Goal: Task Accomplishment & Management: Manage account settings

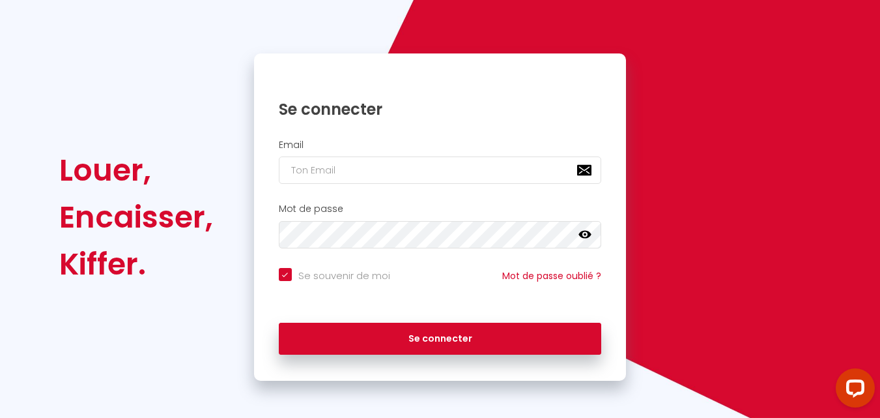
scroll to position [89, 0]
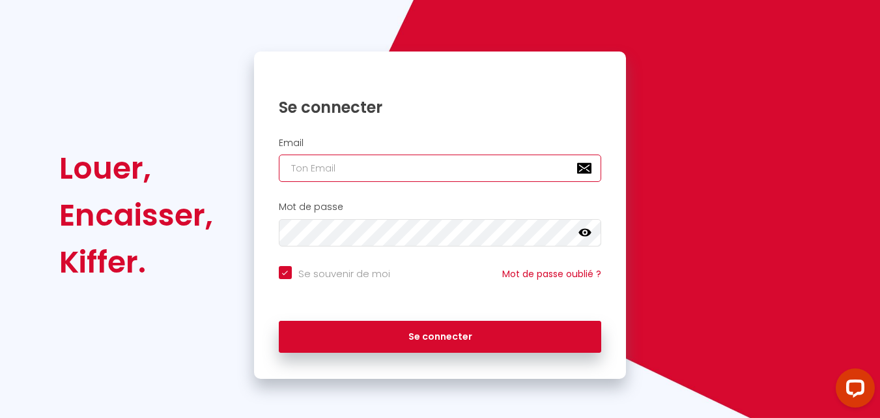
checkbox input "true"
click at [360, 169] on input "email" at bounding box center [440, 167] width 323 height 27
type input "[EMAIL_ADDRESS][DOMAIN_NAME]"
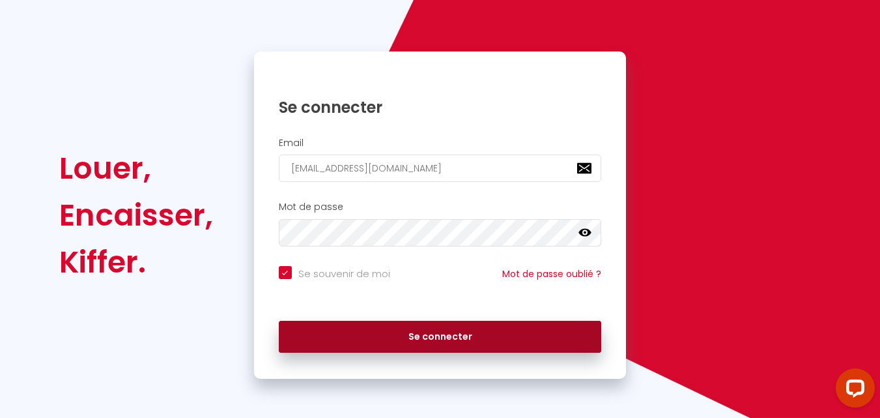
click at [424, 331] on button "Se connecter" at bounding box center [440, 337] width 323 height 33
checkbox input "true"
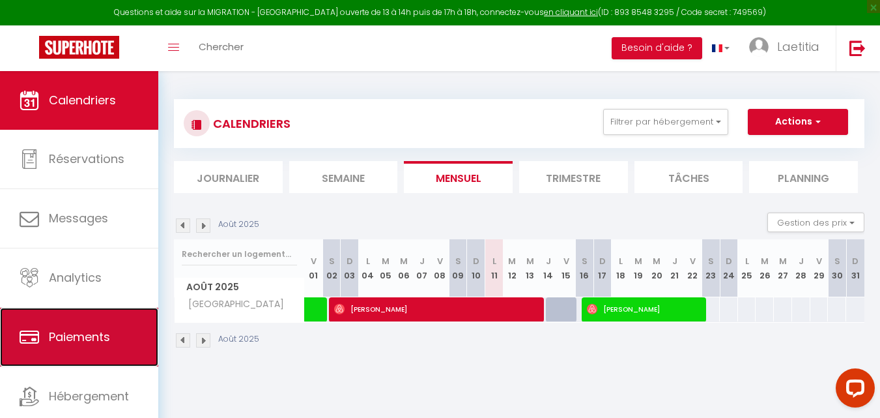
click at [79, 315] on link "Paiements" at bounding box center [79, 337] width 158 height 59
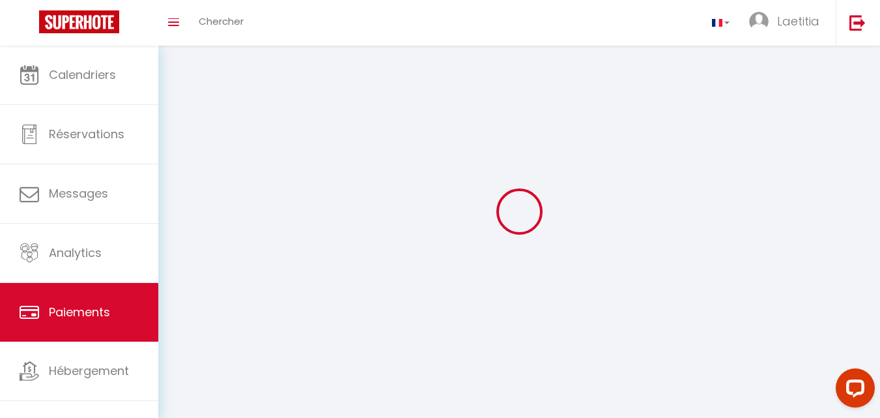
select select "2"
select select "0"
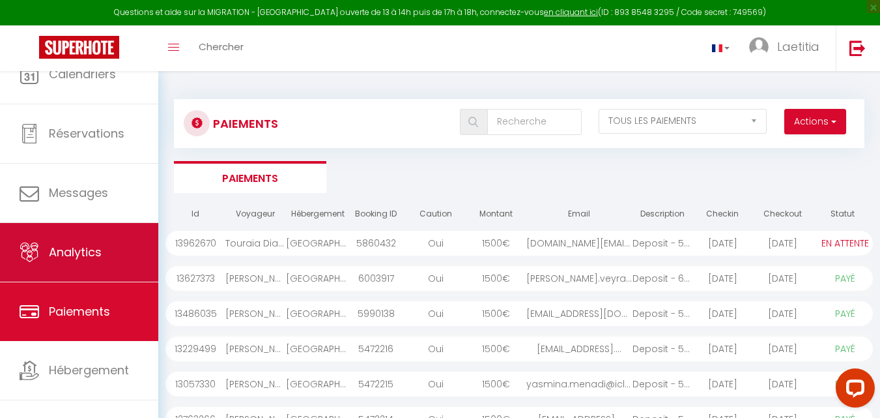
scroll to position [40, 0]
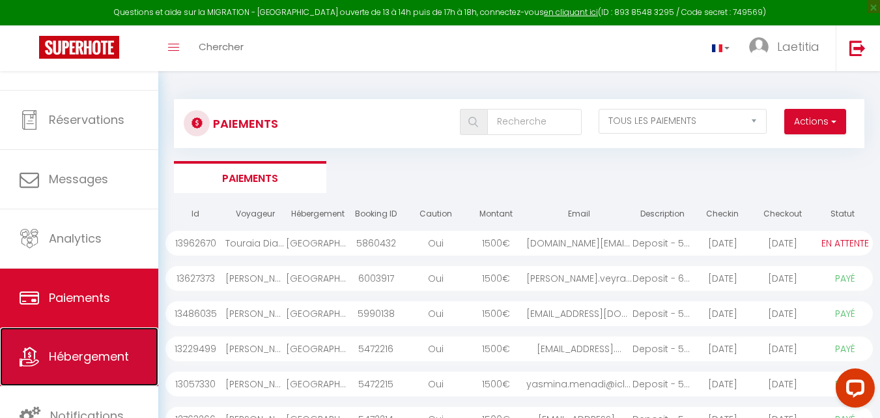
click at [80, 349] on span "Hébergement" at bounding box center [89, 356] width 80 height 16
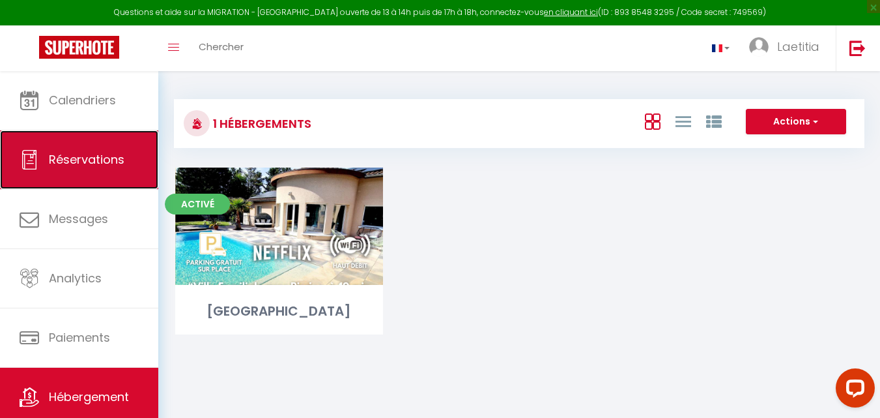
click at [70, 152] on span "Réservations" at bounding box center [87, 159] width 76 height 16
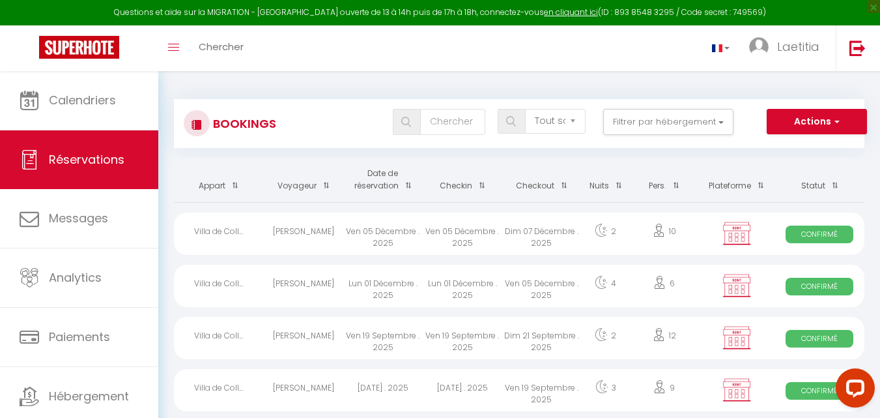
scroll to position [65, 0]
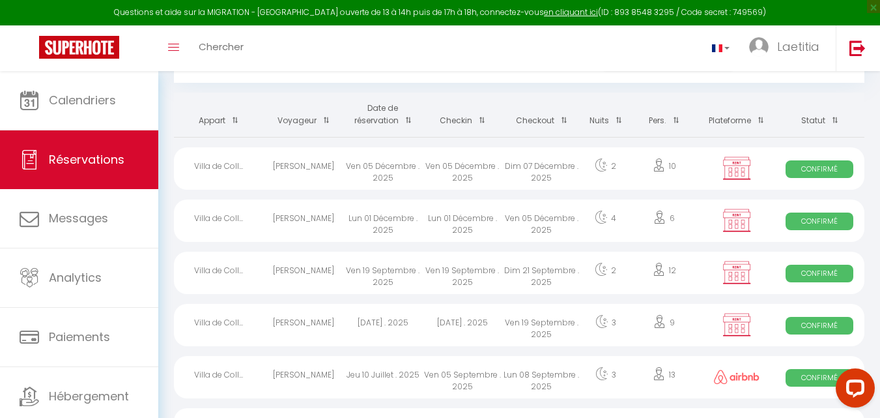
click at [407, 117] on span at bounding box center [405, 120] width 13 height 24
click at [480, 121] on span at bounding box center [478, 120] width 13 height 24
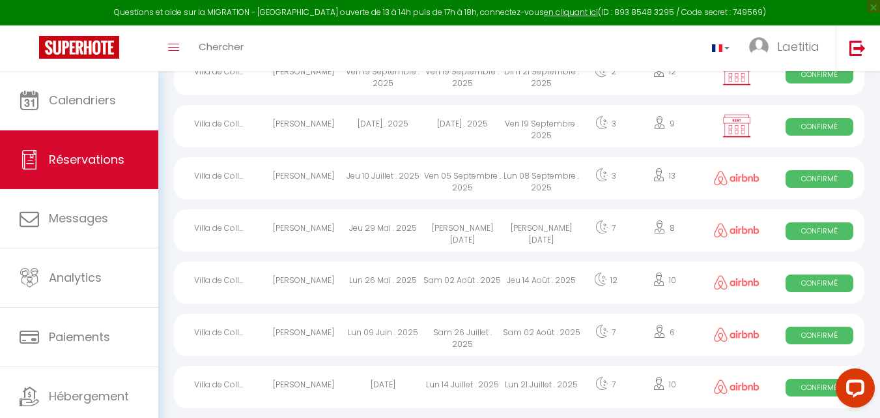
scroll to position [261, 0]
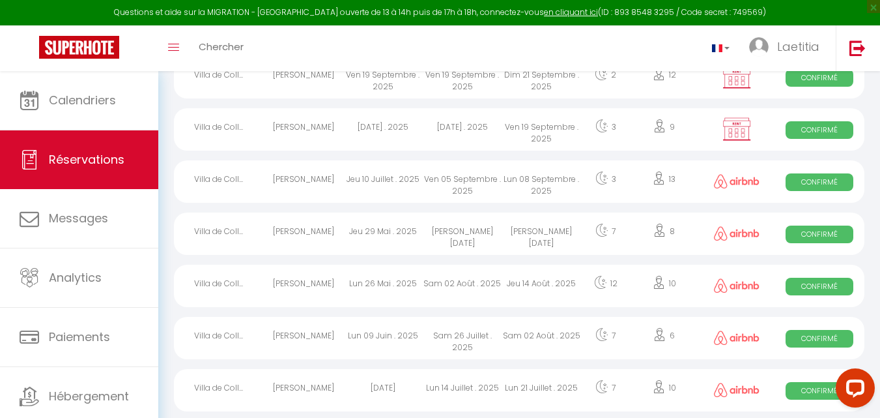
click at [741, 340] on img at bounding box center [737, 337] width 46 height 14
select select "OK"
select select "0"
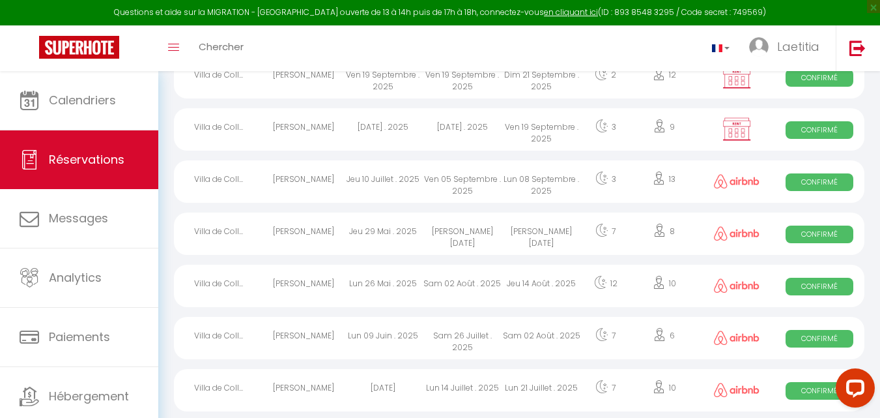
select select "1"
select select
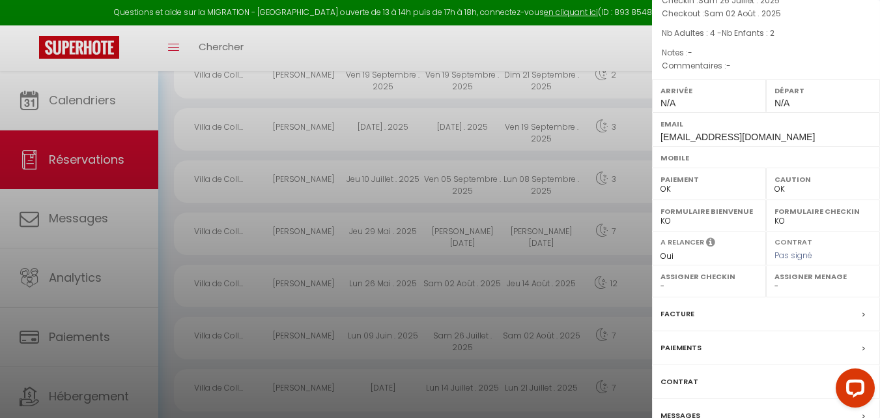
scroll to position [111, 0]
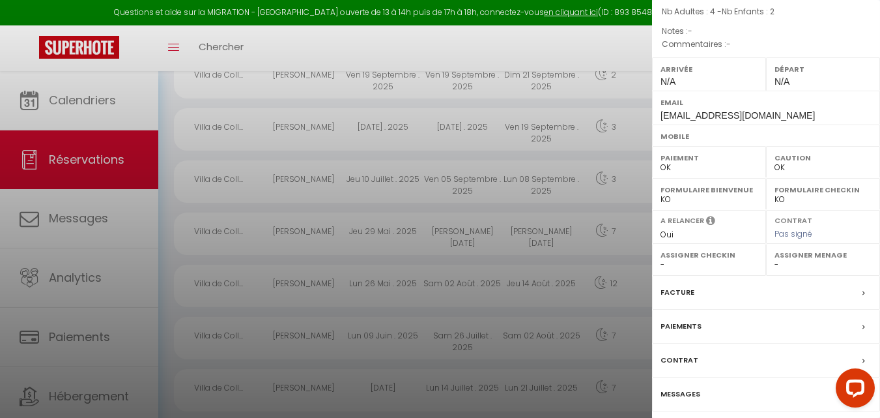
click at [687, 290] on label "Facture" at bounding box center [678, 292] width 34 height 14
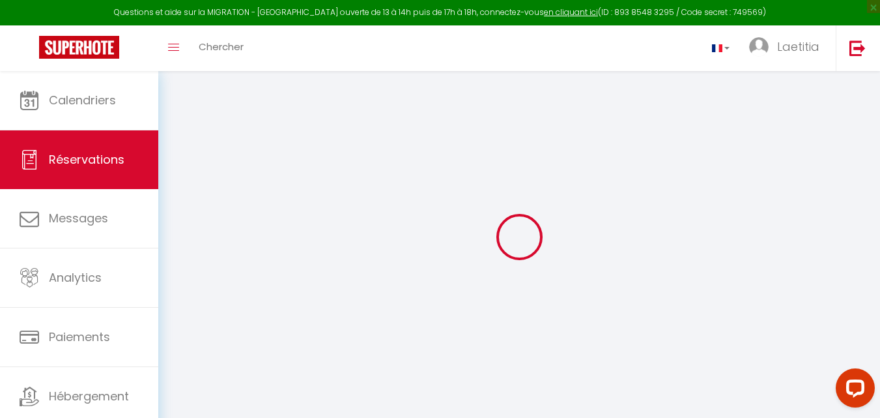
type input "[PERSON_NAME]"
type input "[EMAIL_ADDRESS][DOMAIN_NAME]"
select select
type input "91.06"
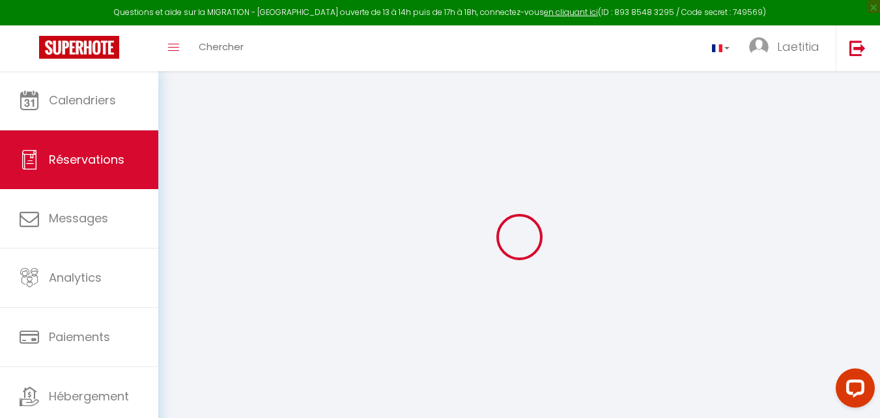
select select "64913"
select select "1"
select select
type input "4"
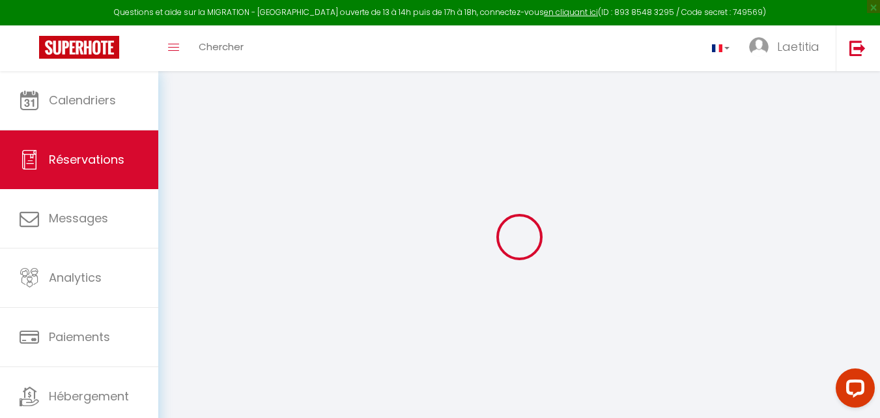
type input "2"
select select "12"
select select
type input "2334.96"
checkbox input "false"
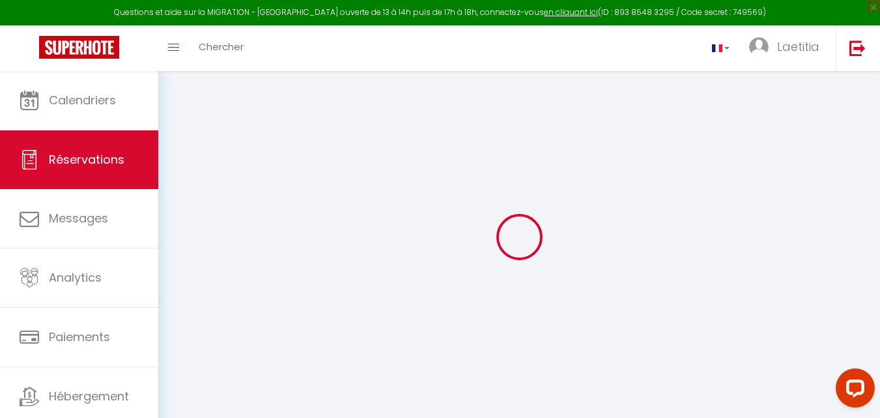
select select "1"
type input "240"
type input "0"
select select
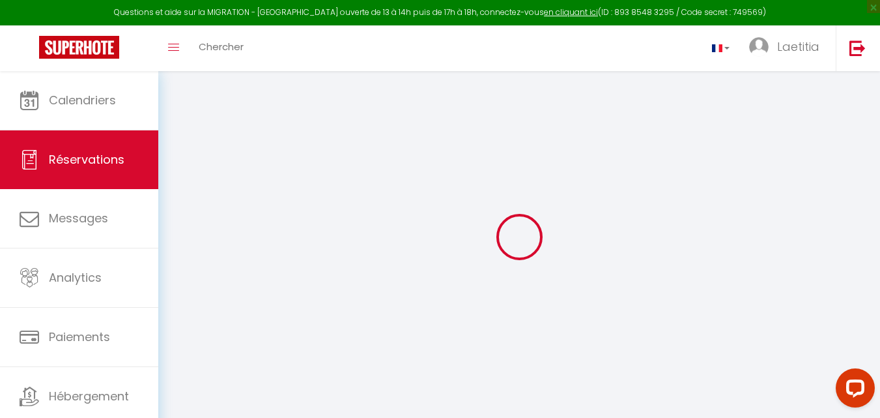
select select
select select "15"
checkbox input "false"
select select
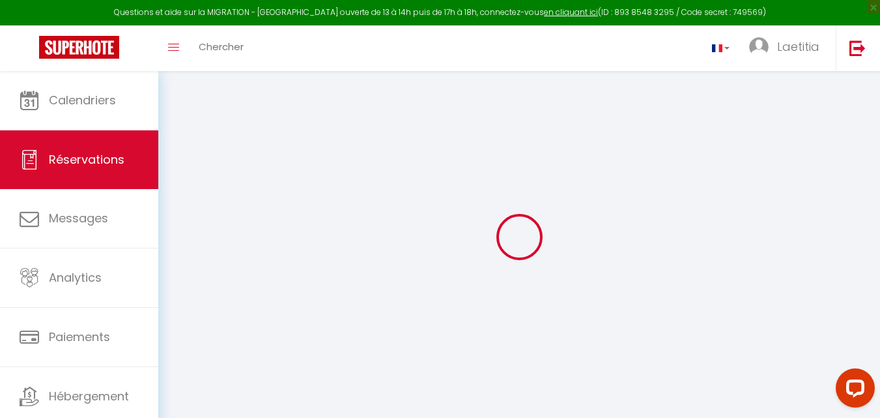
select select
checkbox input "false"
select select
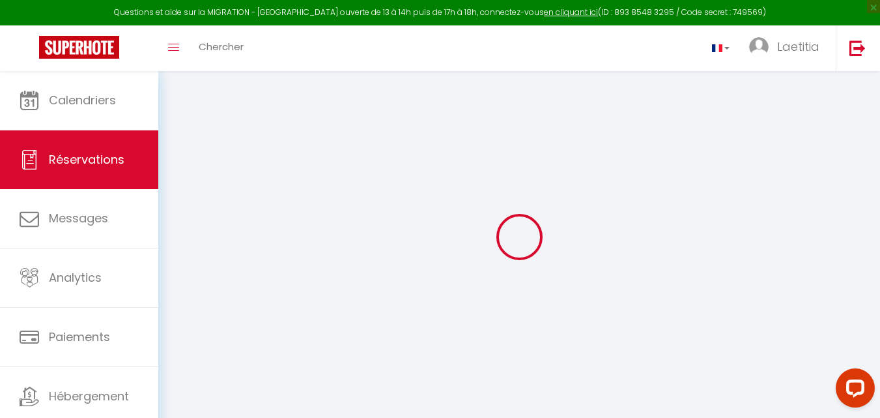
select select
checkbox input "false"
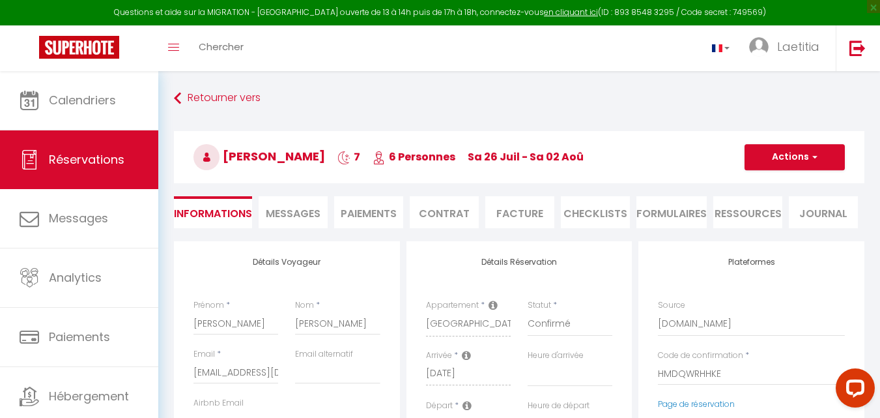
select select
checkbox input "false"
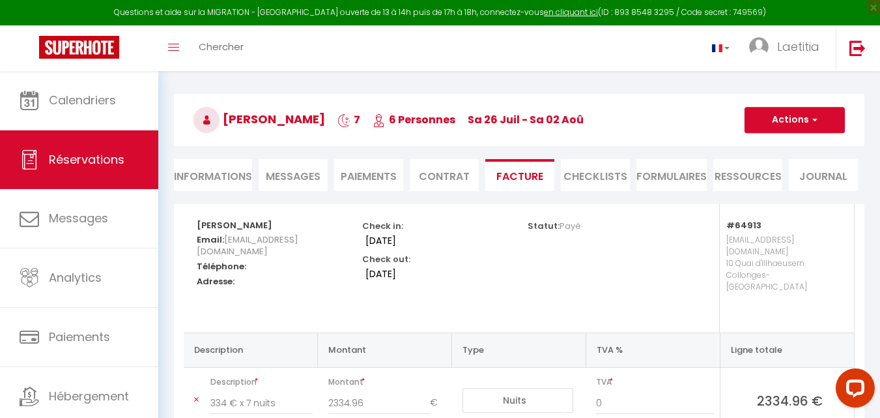
scroll to position [65, 0]
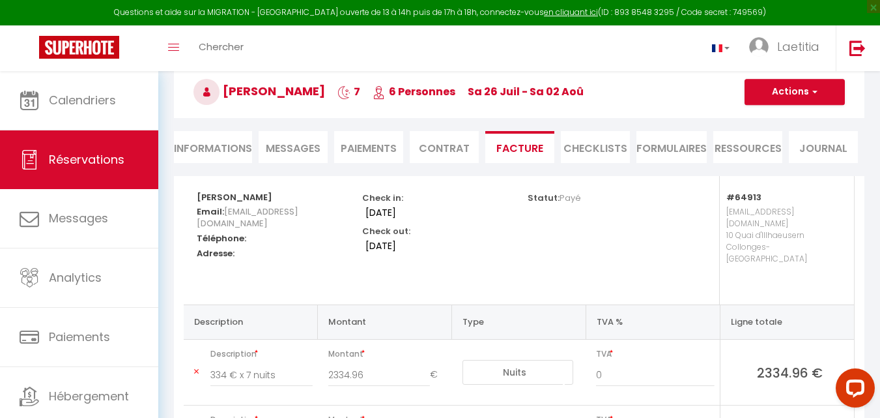
click at [365, 144] on li "Paiements" at bounding box center [368, 147] width 69 height 32
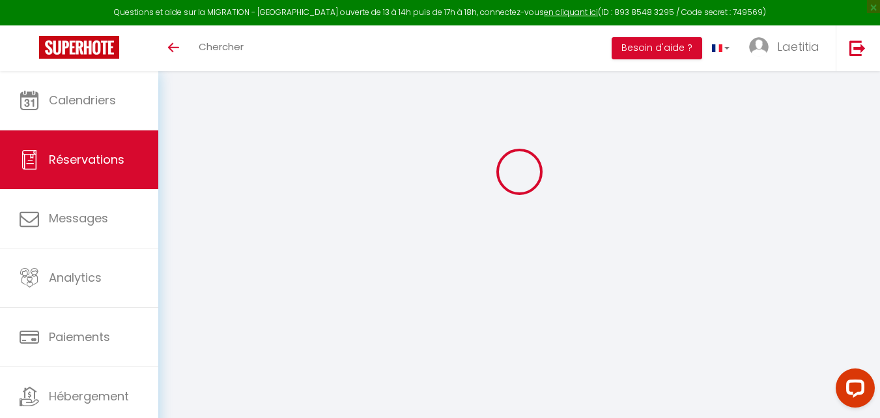
select select "cleaning"
select select "taxes"
select select
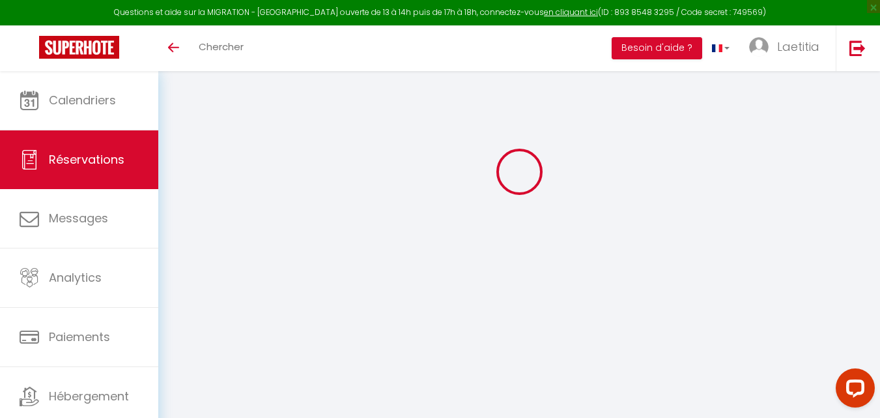
checkbox input "false"
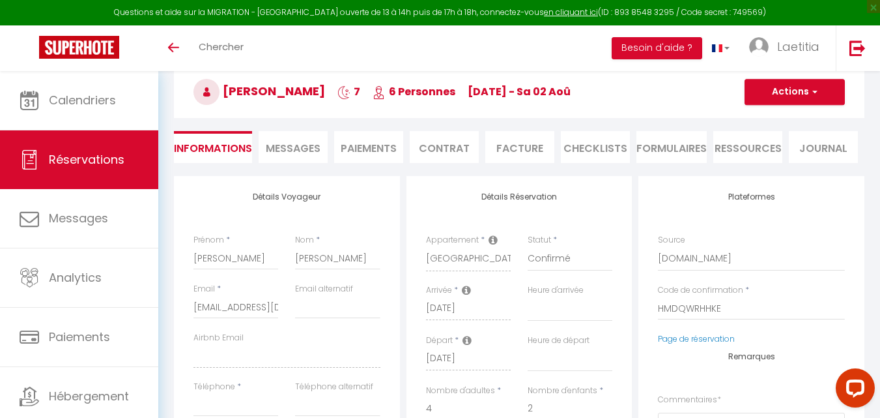
select select
checkbox input "false"
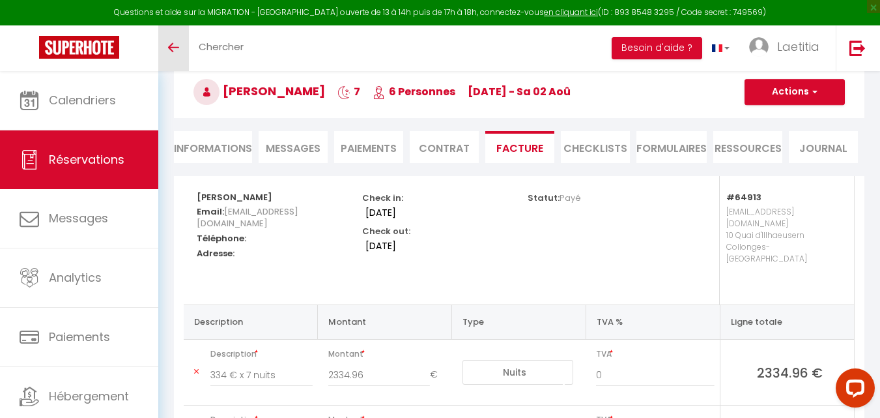
click at [167, 39] on link "Toggle menubar" at bounding box center [173, 48] width 31 height 46
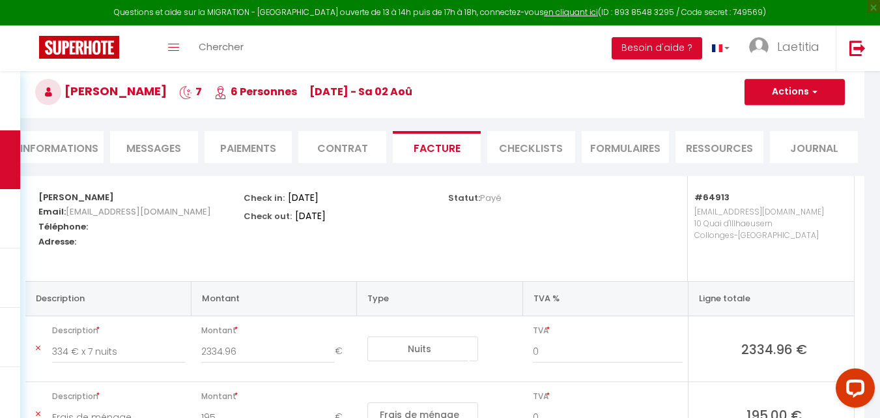
scroll to position [140, 0]
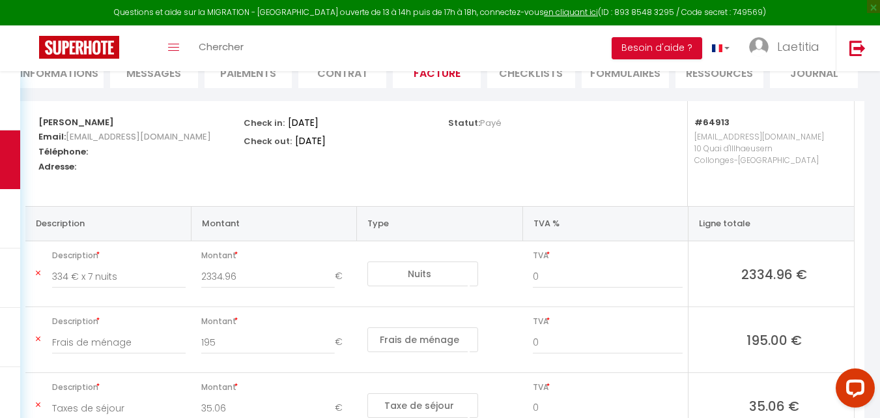
select select "not_cancelled"
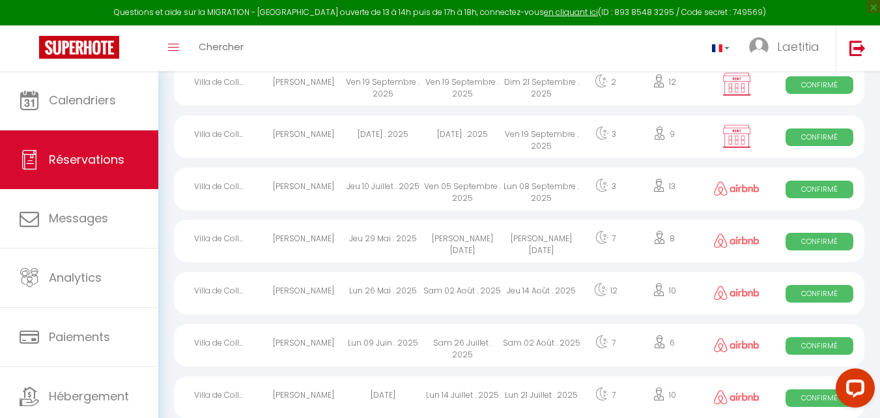
scroll to position [341, 0]
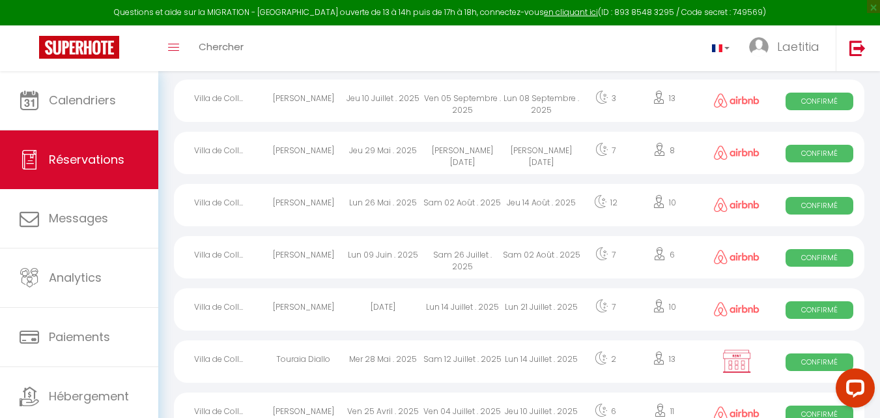
click at [751, 205] on img at bounding box center [737, 204] width 46 height 14
select select "OK"
select select "1"
select select "0"
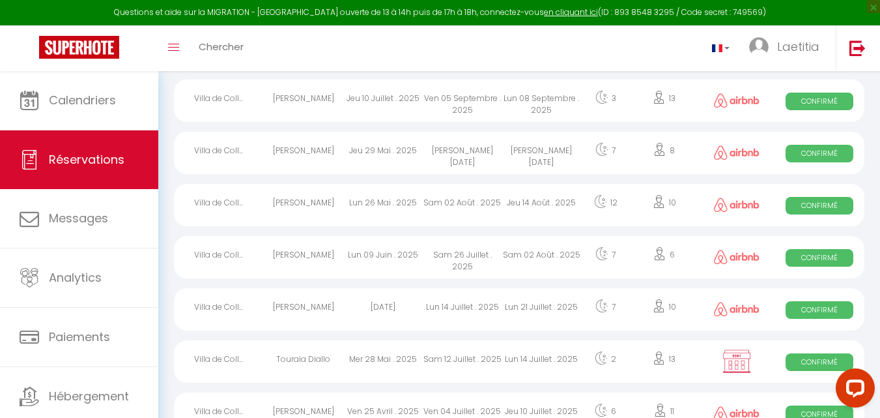
select select "1"
select select
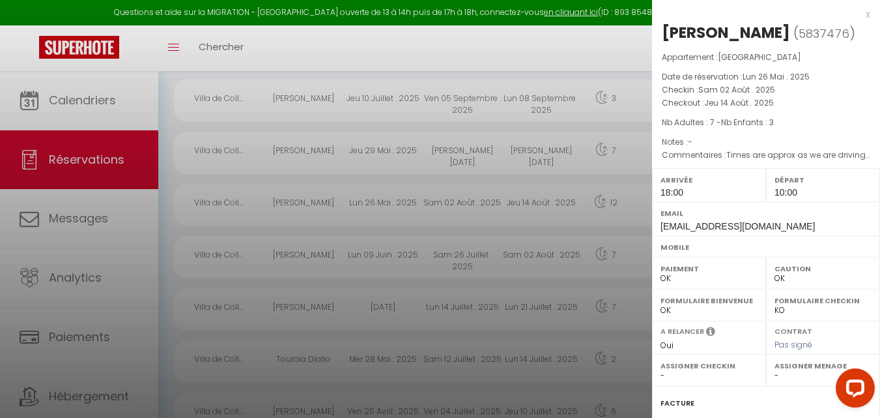
scroll to position [111, 0]
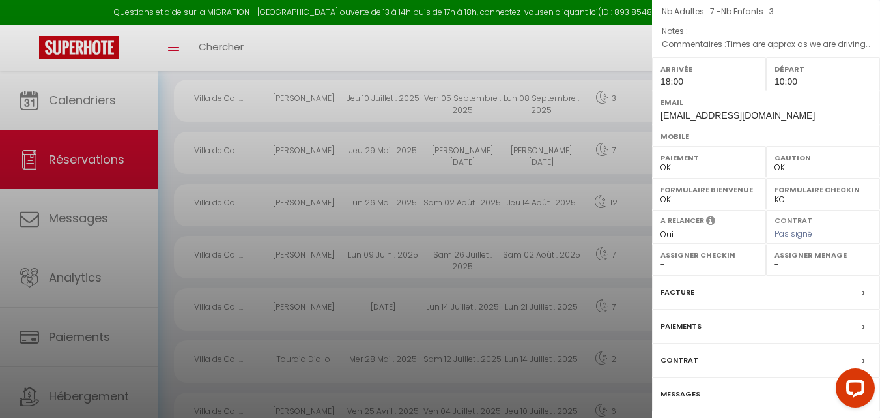
click at [697, 322] on label "Paiements" at bounding box center [681, 326] width 41 height 14
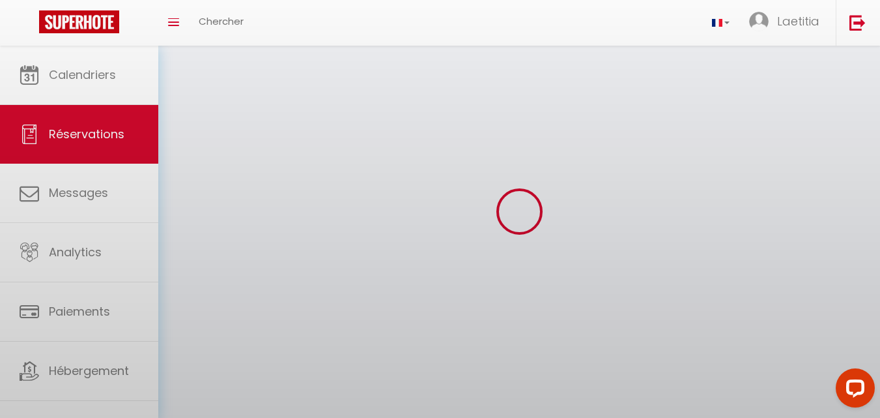
select select "not_cancelled"
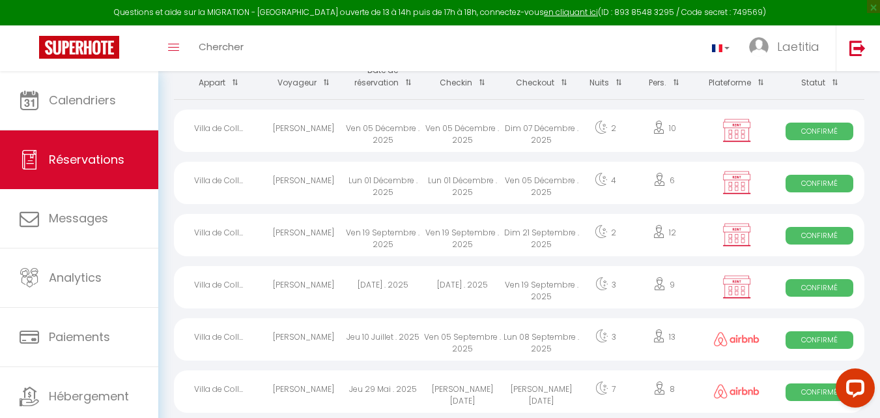
scroll to position [196, 0]
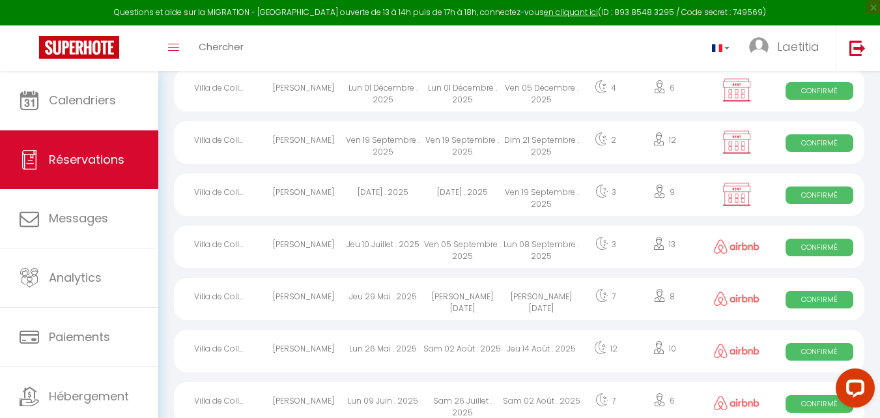
click at [743, 349] on img at bounding box center [737, 350] width 46 height 14
select select "OK"
select select "1"
select select "0"
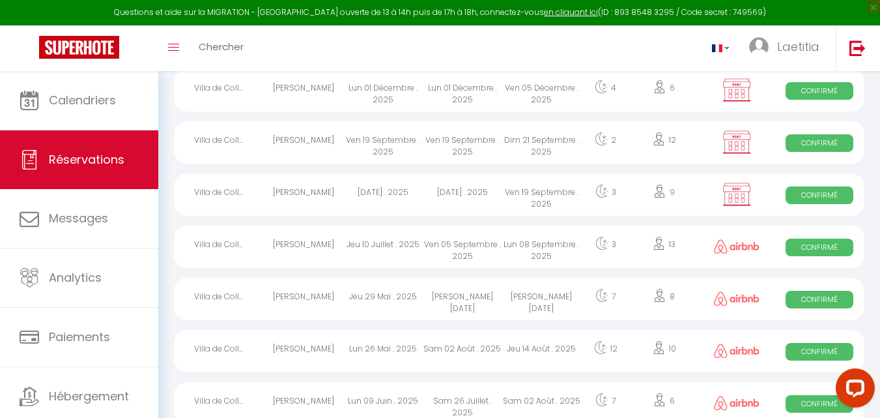
select select "1"
select select
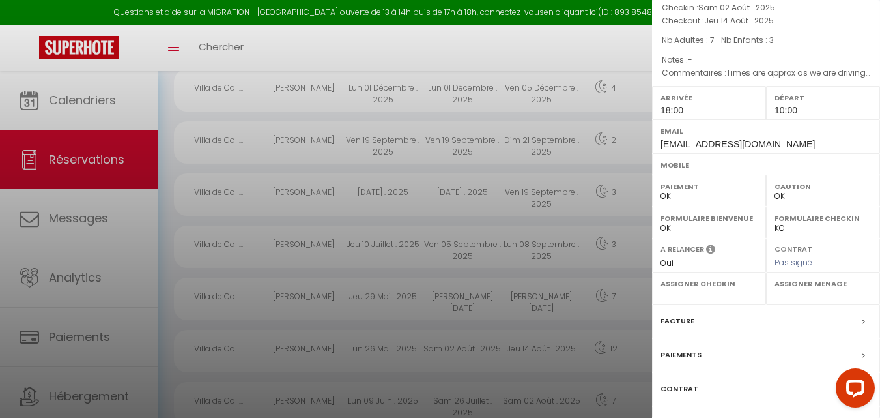
scroll to position [111, 0]
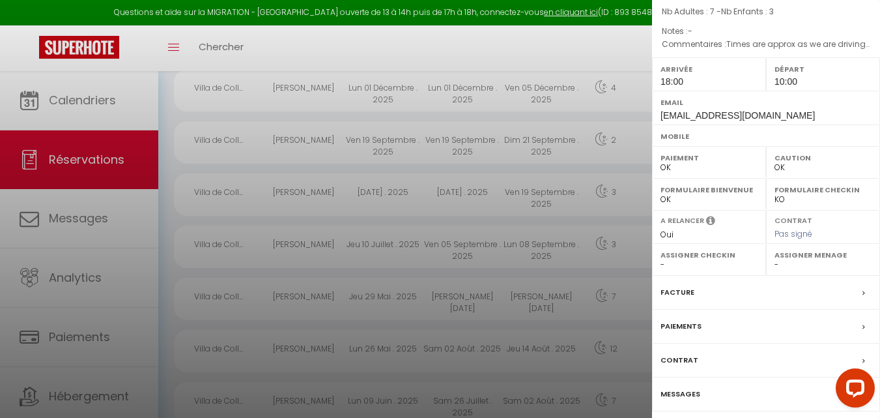
click at [685, 326] on label "Paiements" at bounding box center [681, 326] width 41 height 14
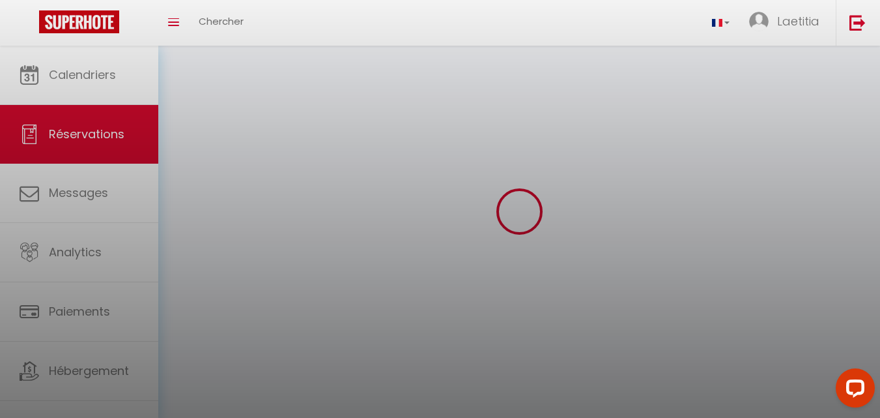
select select "not_cancelled"
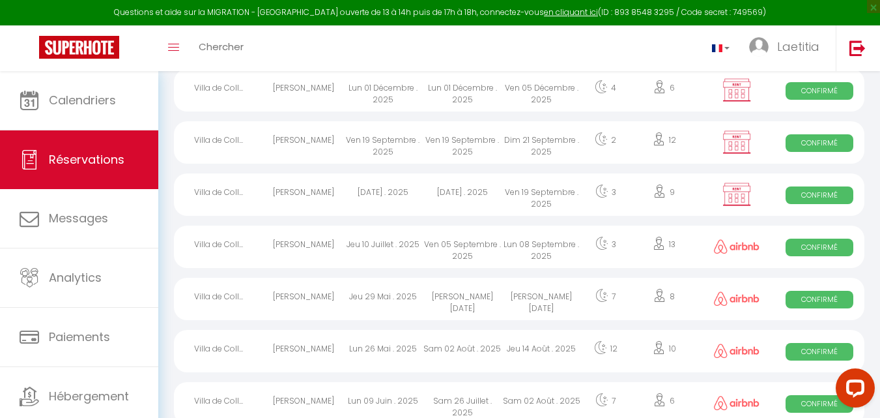
scroll to position [261, 0]
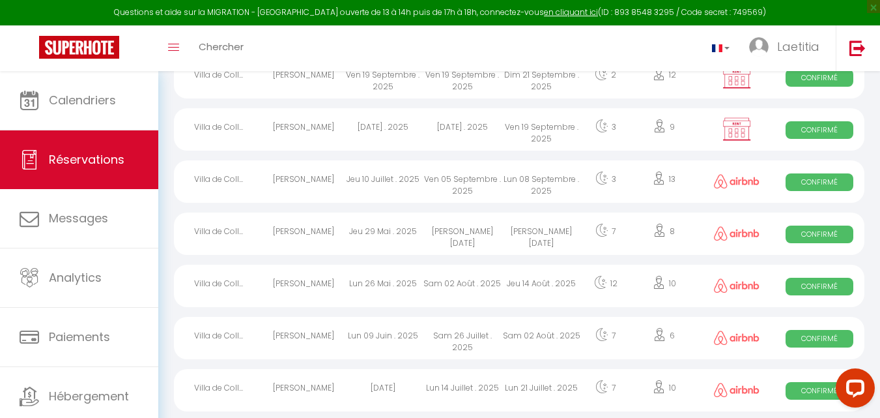
click at [471, 280] on div "Sam 02 Août . 2025" at bounding box center [463, 286] width 80 height 42
select select "OK"
select select "1"
select select "0"
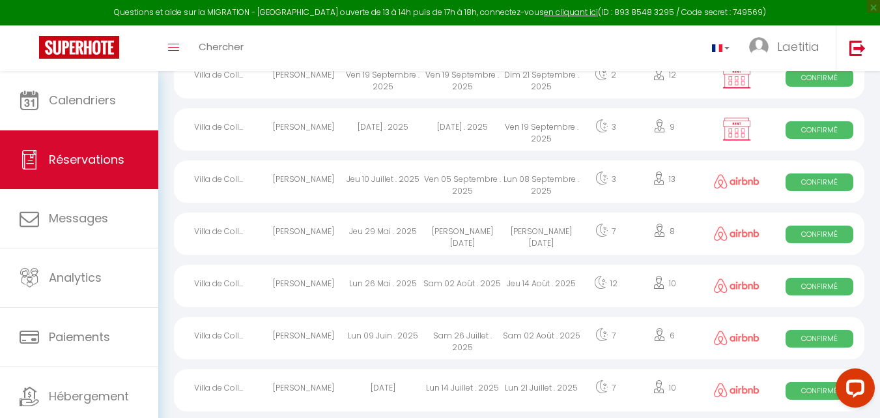
select select "1"
select select
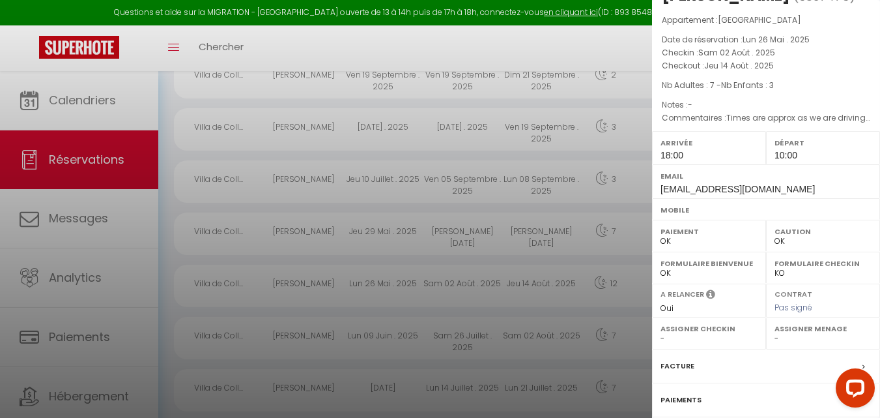
scroll to position [111, 0]
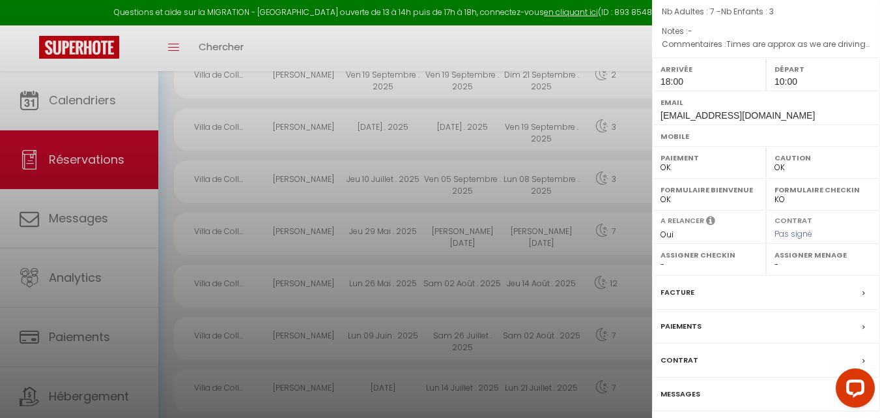
click at [667, 284] on div "Facture" at bounding box center [766, 293] width 228 height 34
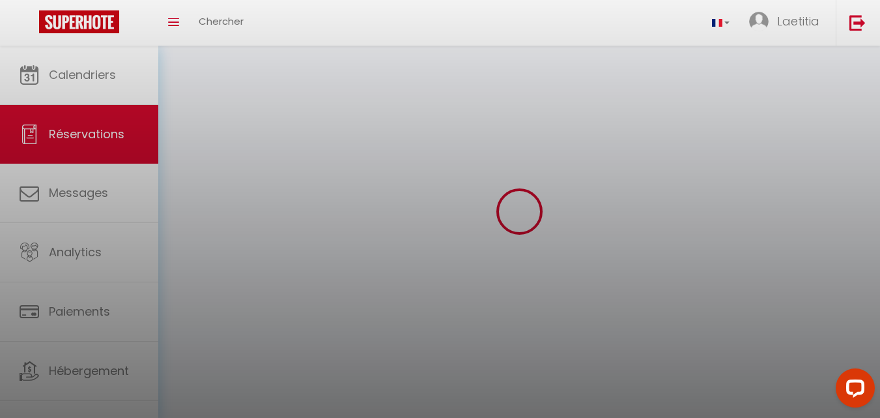
select select "not_cancelled"
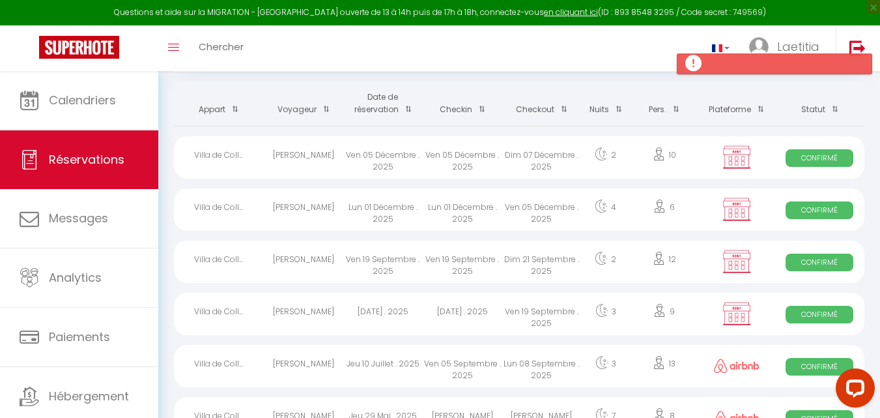
scroll to position [196, 0]
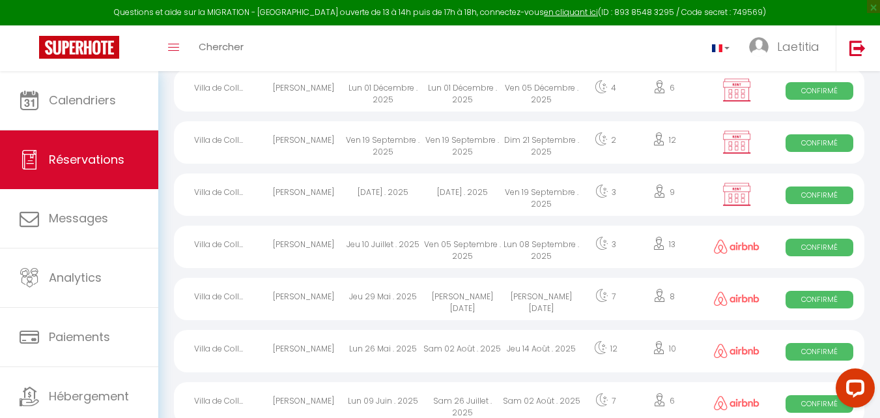
click at [670, 351] on div "10" at bounding box center [664, 351] width 69 height 42
select select "OK"
select select "1"
select select "0"
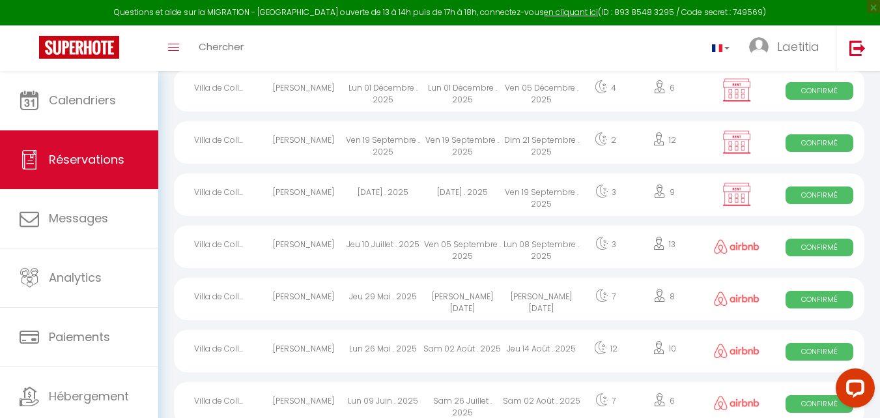
select select "1"
select select
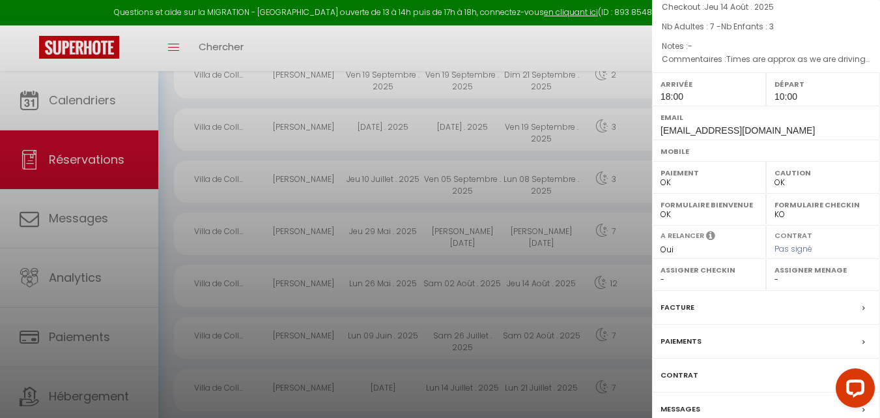
scroll to position [111, 0]
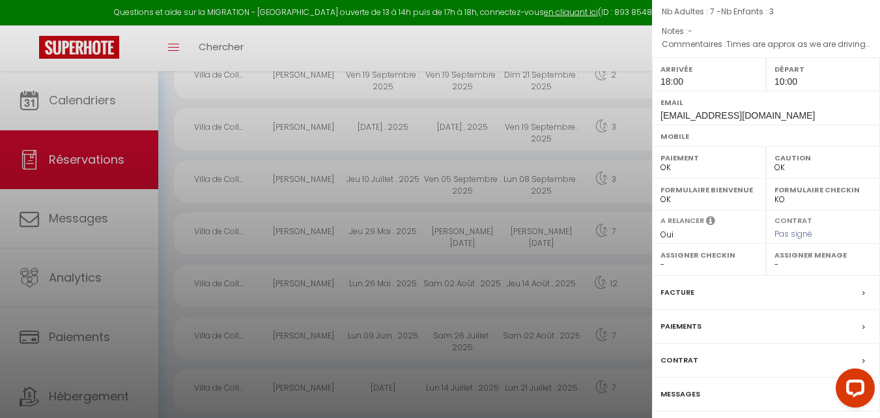
click at [863, 329] on icon at bounding box center [864, 327] width 3 height 8
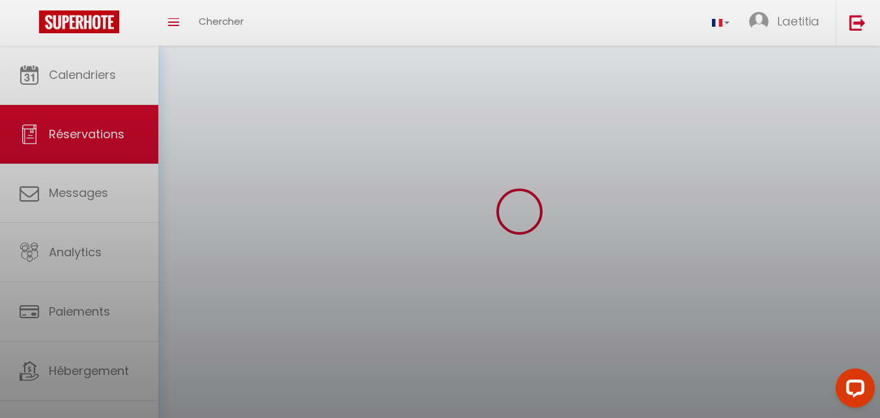
select select "not_cancelled"
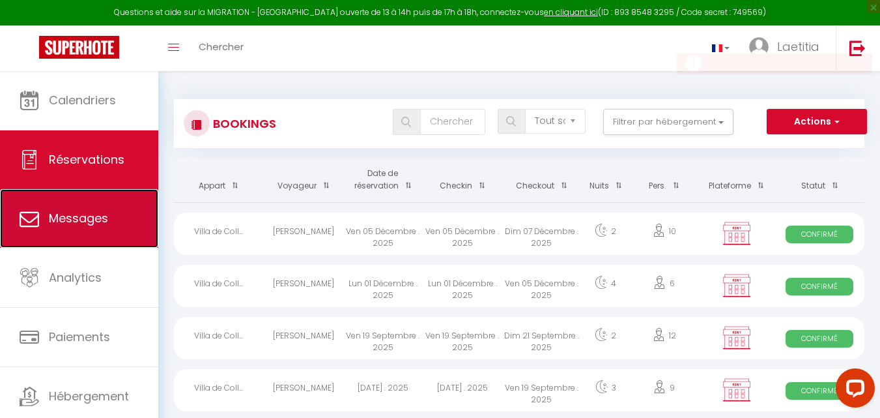
click at [97, 214] on span "Messages" at bounding box center [78, 218] width 59 height 16
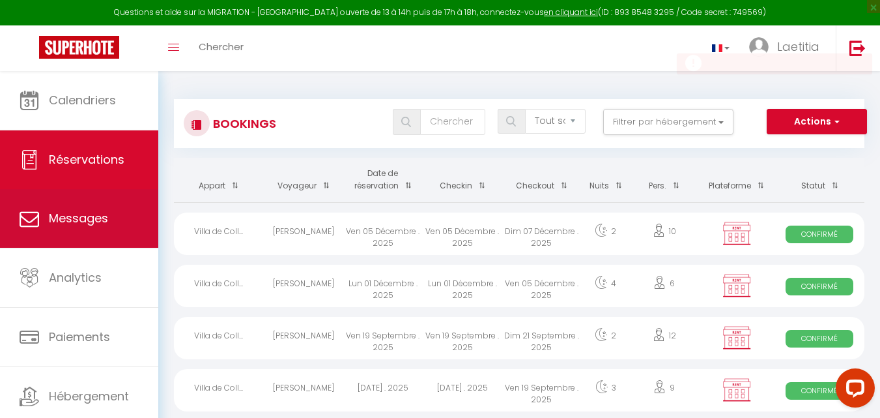
select select "message"
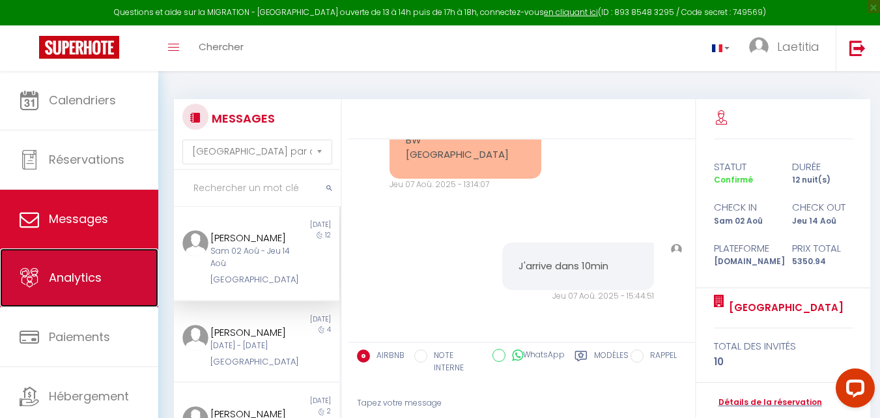
click at [89, 274] on span "Analytics" at bounding box center [75, 277] width 53 height 16
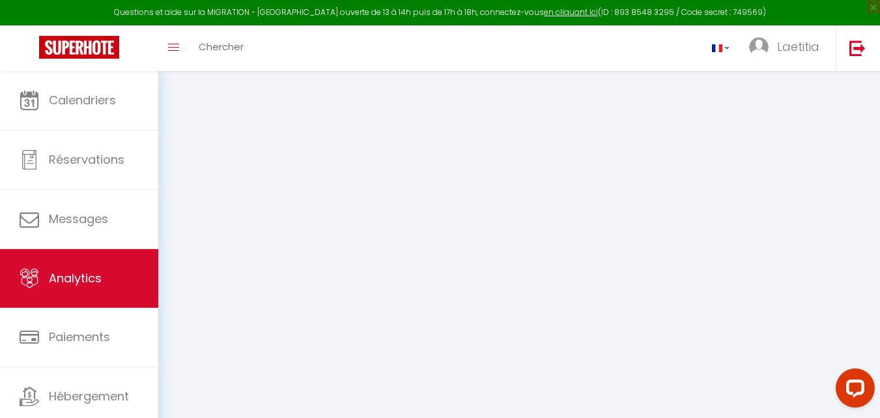
select select "2025"
select select "8"
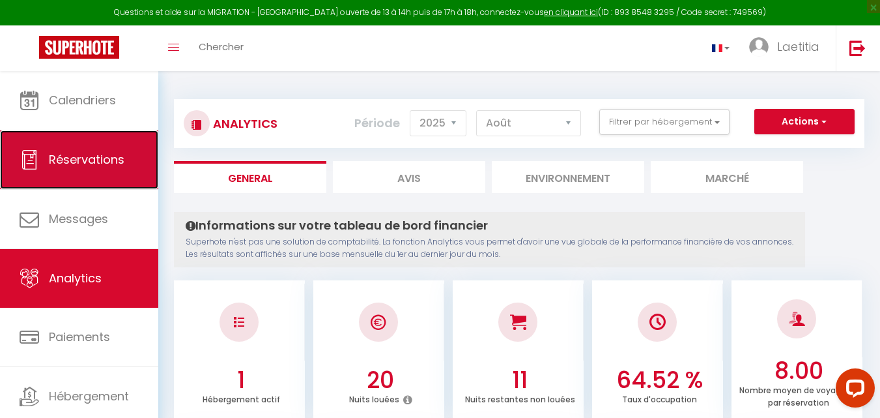
click at [90, 157] on span "Réservations" at bounding box center [87, 159] width 76 height 16
select select "not_cancelled"
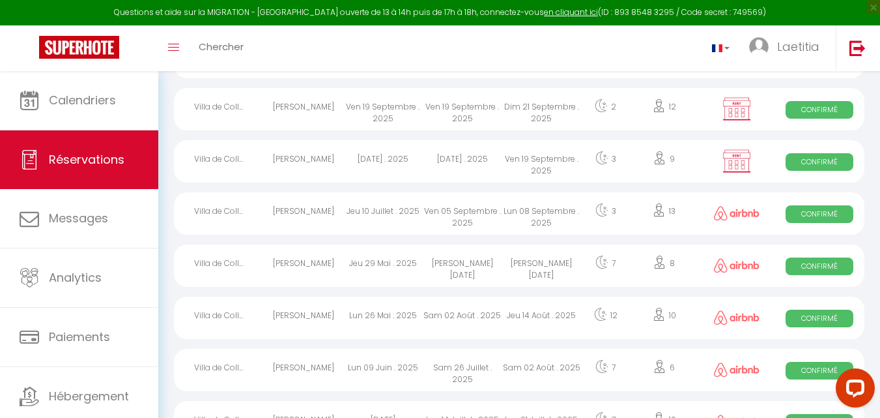
scroll to position [261, 0]
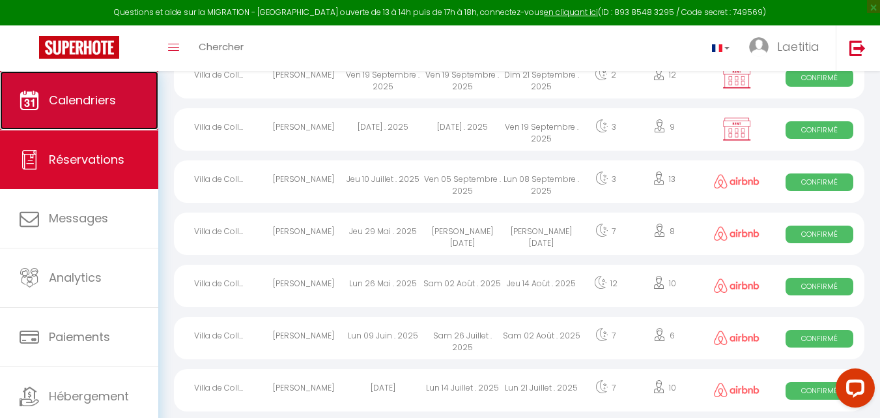
click at [92, 89] on link "Calendriers" at bounding box center [79, 100] width 158 height 59
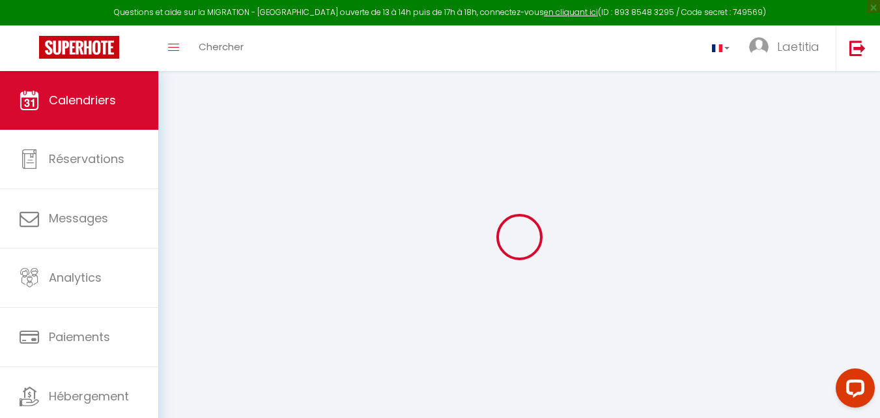
select select
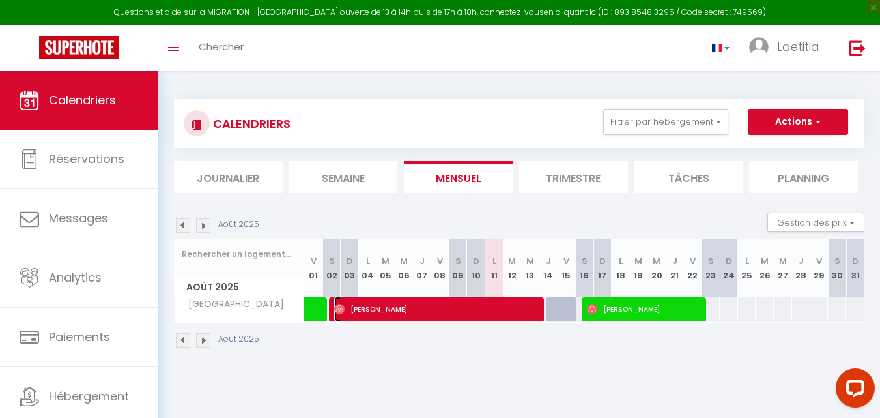
click at [410, 308] on span "[PERSON_NAME]" at bounding box center [437, 309] width 207 height 25
select select "OK"
select select "1"
select select "0"
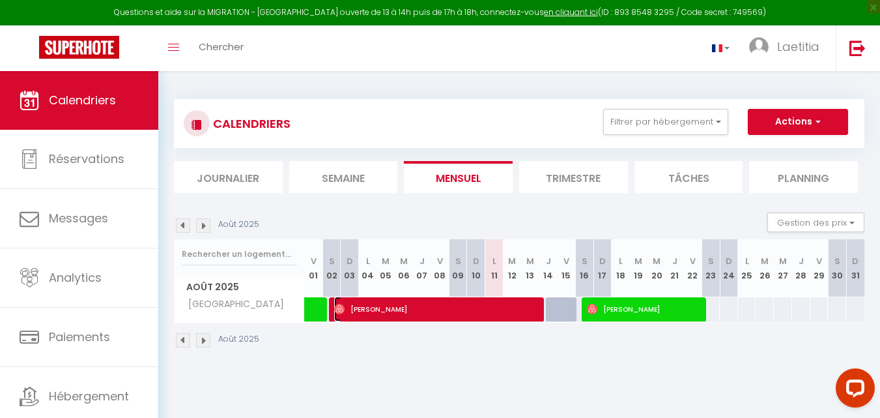
select select "1"
select select
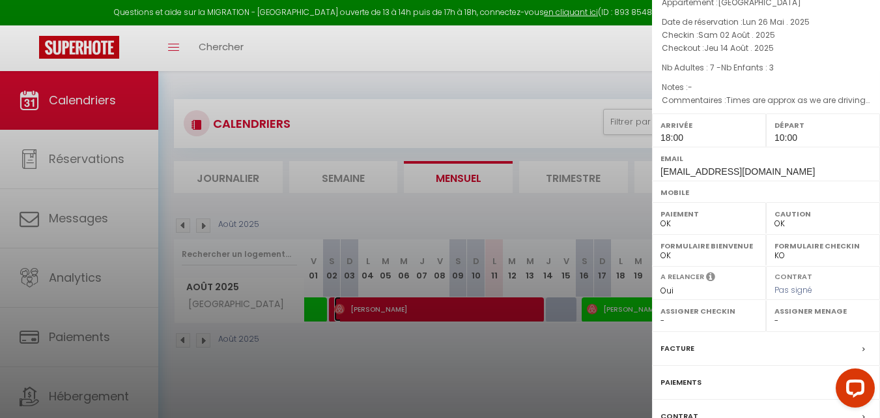
scroll to position [111, 0]
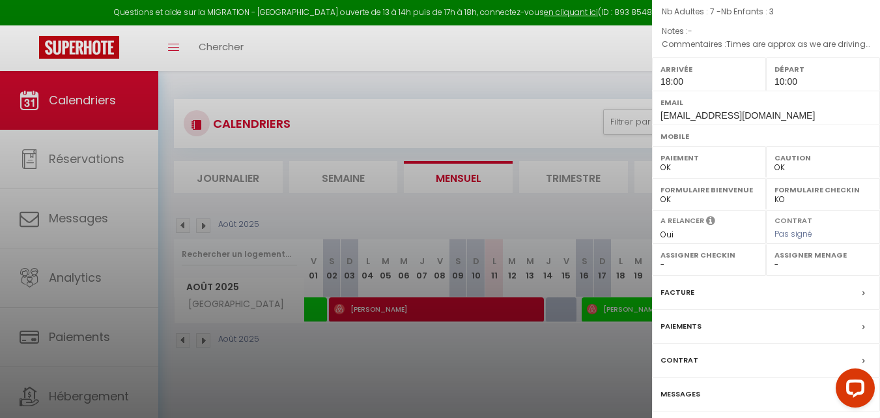
click at [863, 292] on span at bounding box center [867, 292] width 9 height 14
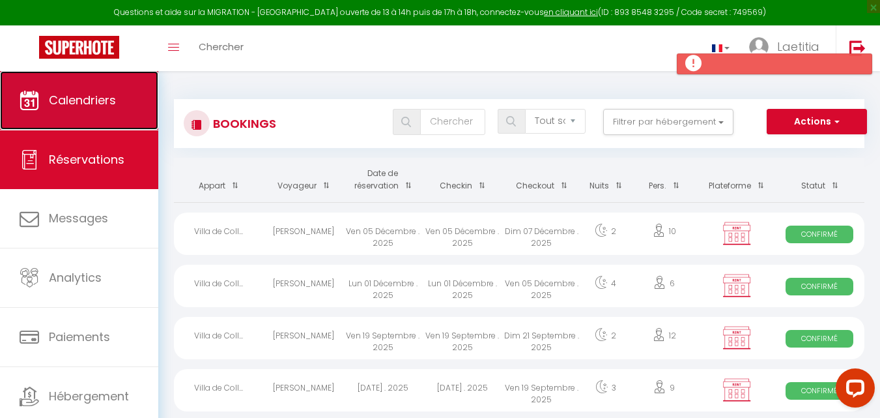
click at [85, 112] on link "Calendriers" at bounding box center [79, 100] width 158 height 59
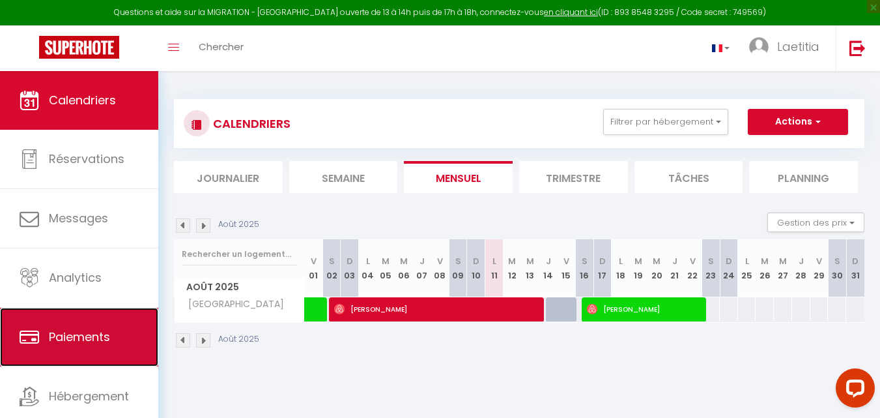
click at [125, 337] on link "Paiements" at bounding box center [79, 337] width 158 height 59
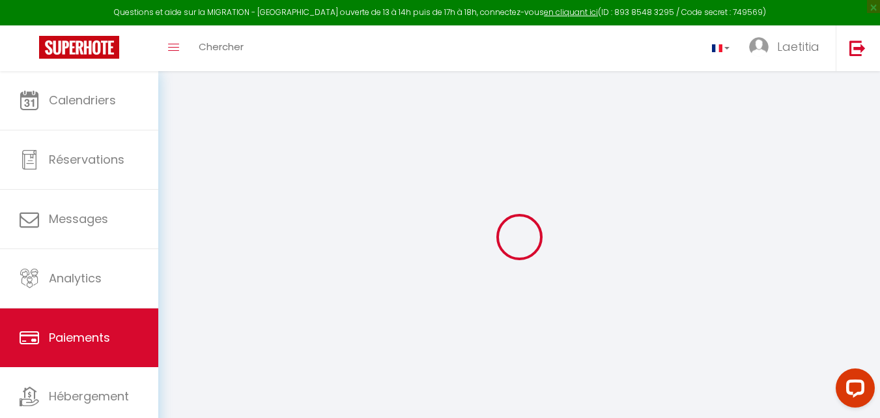
select select "2"
select select "0"
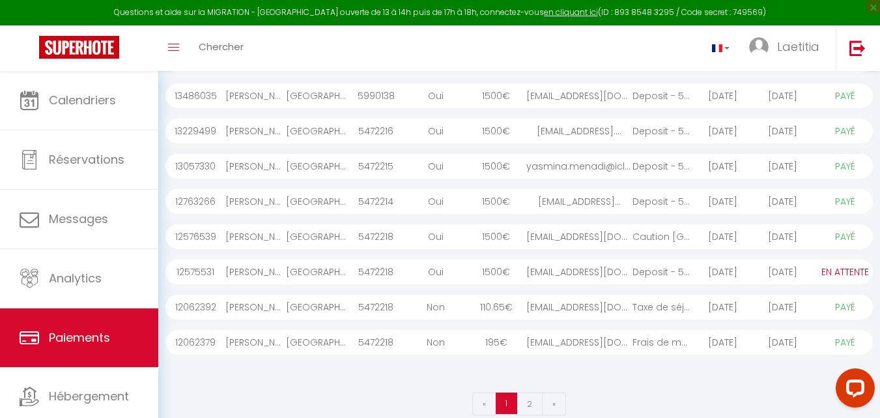
scroll to position [236, 0]
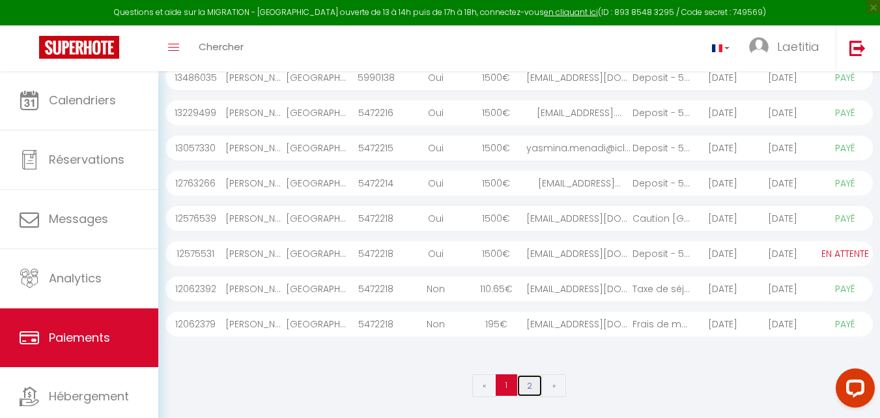
click at [524, 383] on link "2" at bounding box center [530, 385] width 26 height 23
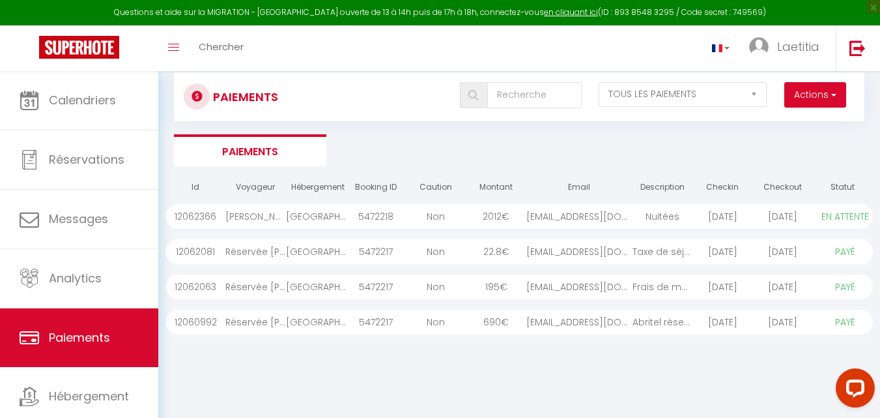
scroll to position [0, 0]
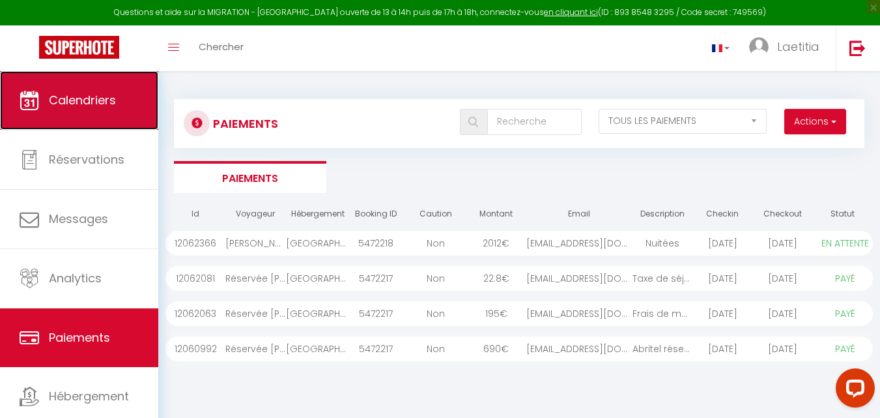
click at [80, 101] on span "Calendriers" at bounding box center [82, 100] width 67 height 16
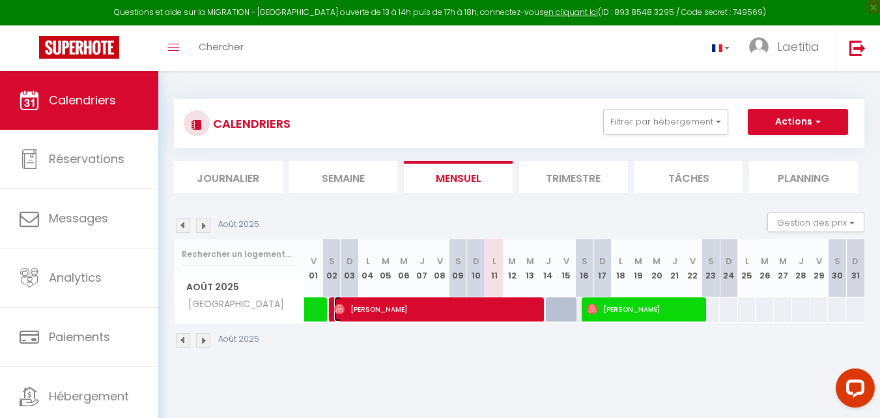
click at [362, 306] on span "[PERSON_NAME]" at bounding box center [437, 309] width 207 height 25
select select "OK"
select select "1"
select select "0"
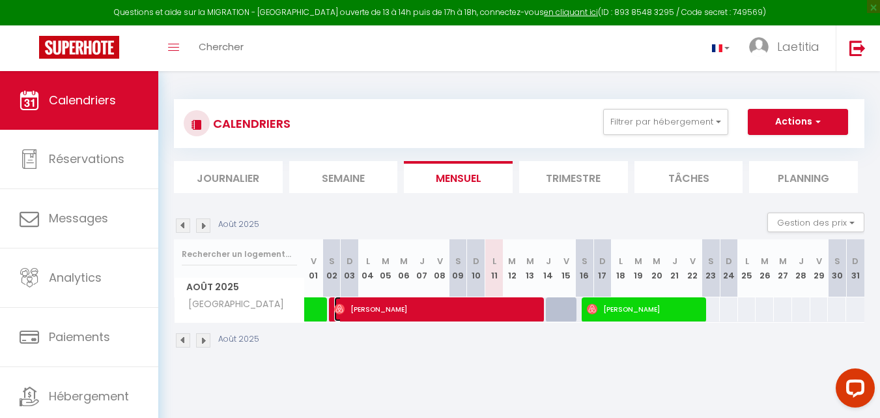
select select "1"
select select
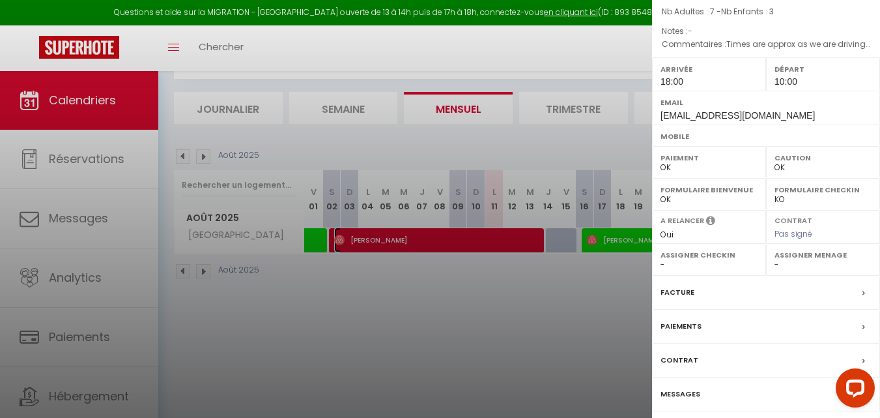
scroll to position [71, 0]
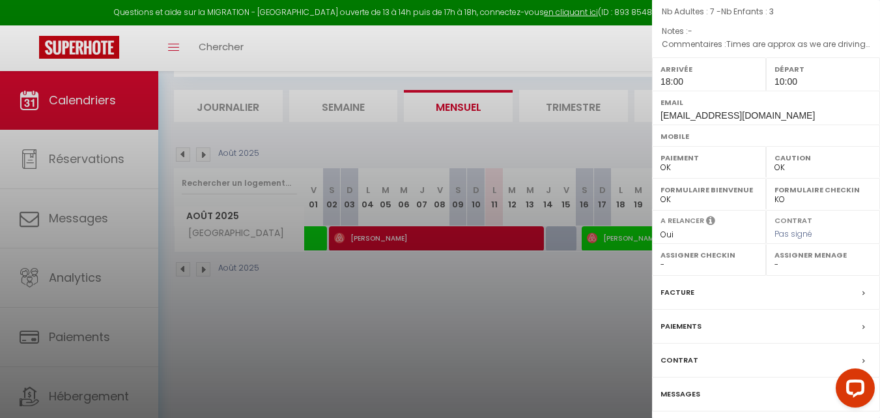
click at [491, 233] on div at bounding box center [440, 209] width 880 height 418
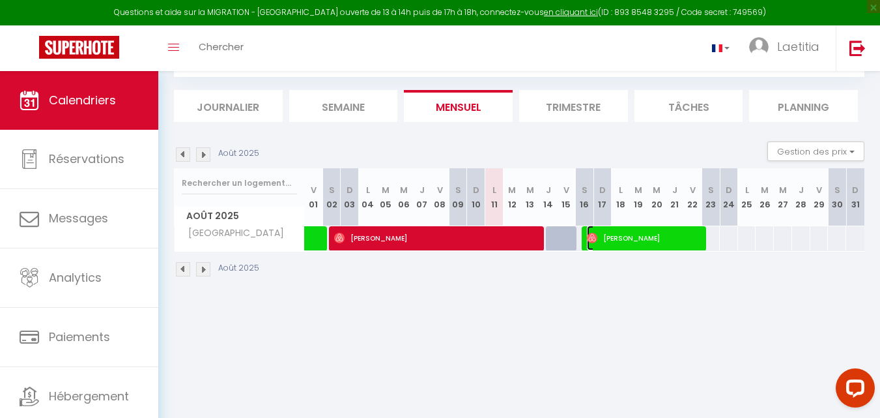
click at [620, 239] on span "[PERSON_NAME]" at bounding box center [644, 237] width 115 height 25
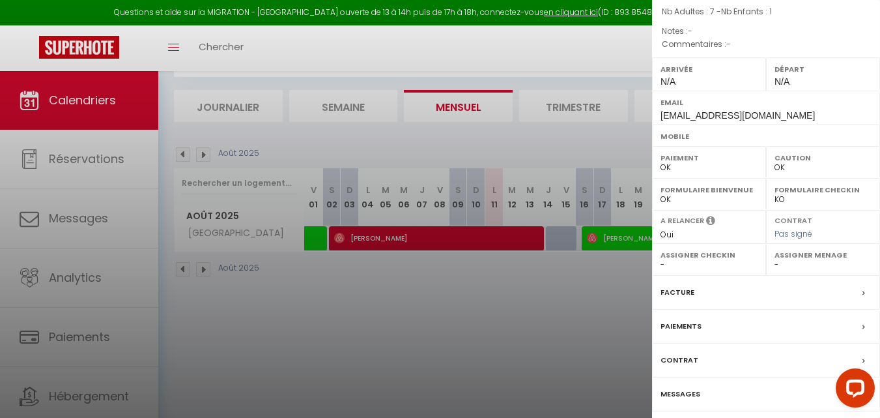
click at [675, 291] on label "Facture" at bounding box center [678, 292] width 34 height 14
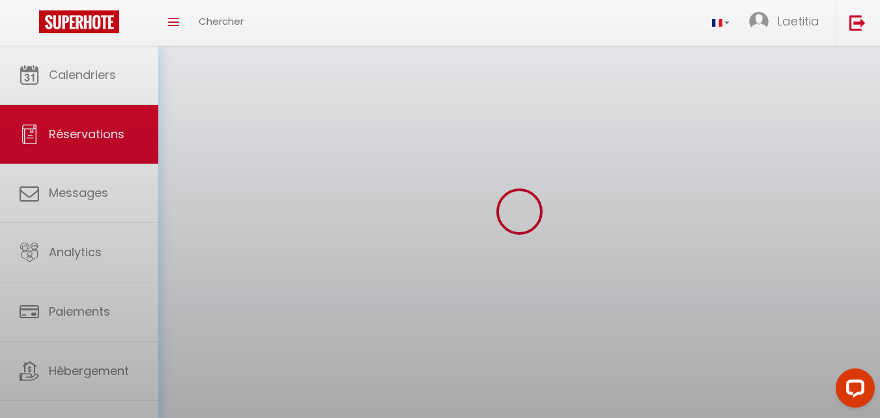
select select "not_cancelled"
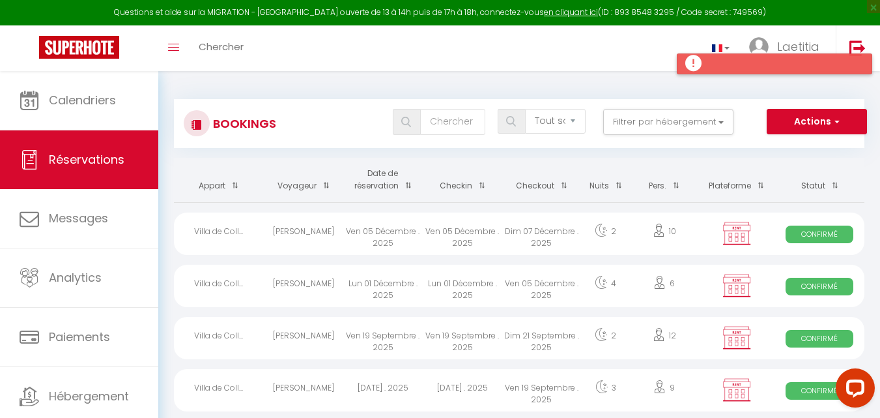
click at [691, 68] on div at bounding box center [775, 63] width 196 height 21
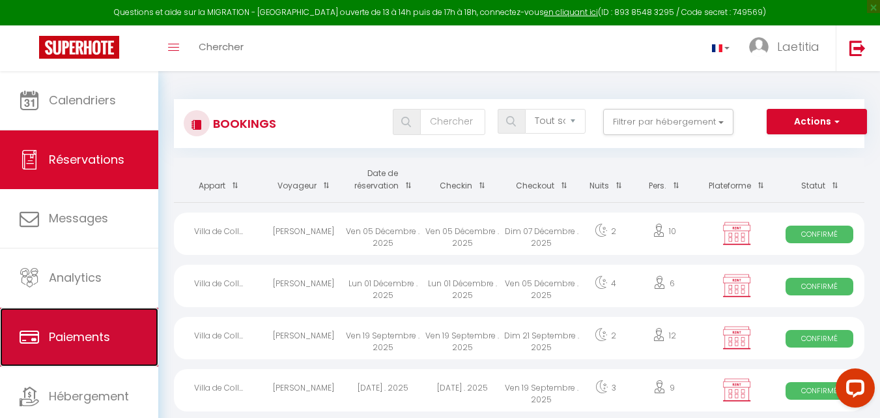
click at [71, 332] on span "Paiements" at bounding box center [79, 336] width 61 height 16
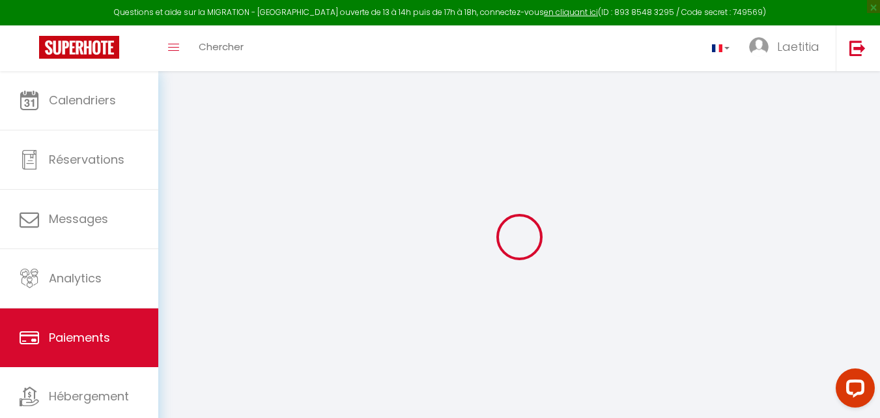
select select "2"
select select "0"
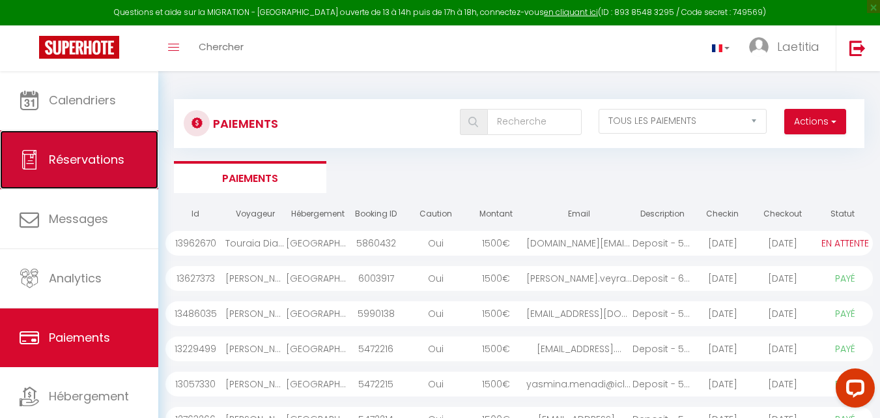
click at [106, 164] on span "Réservations" at bounding box center [87, 159] width 76 height 16
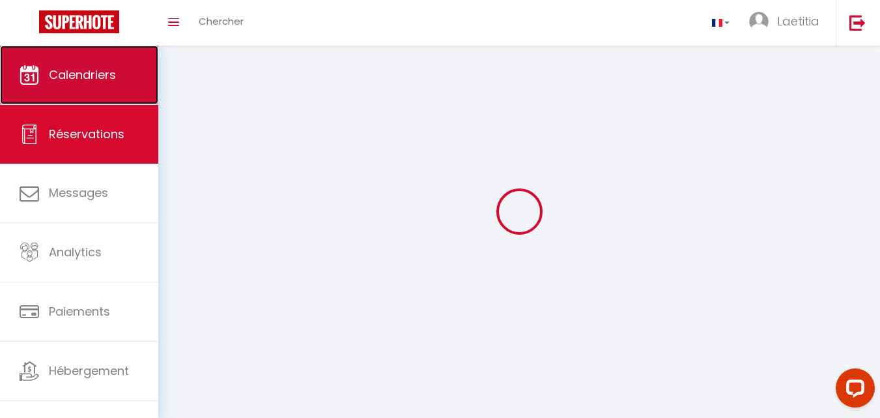
click at [96, 79] on span "Calendriers" at bounding box center [82, 74] width 67 height 16
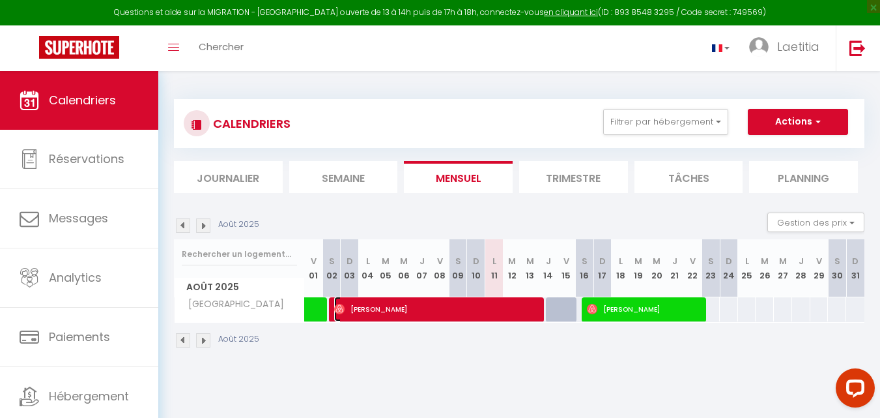
click at [373, 306] on span "[PERSON_NAME]" at bounding box center [437, 309] width 207 height 25
select select "OK"
select select "1"
select select "0"
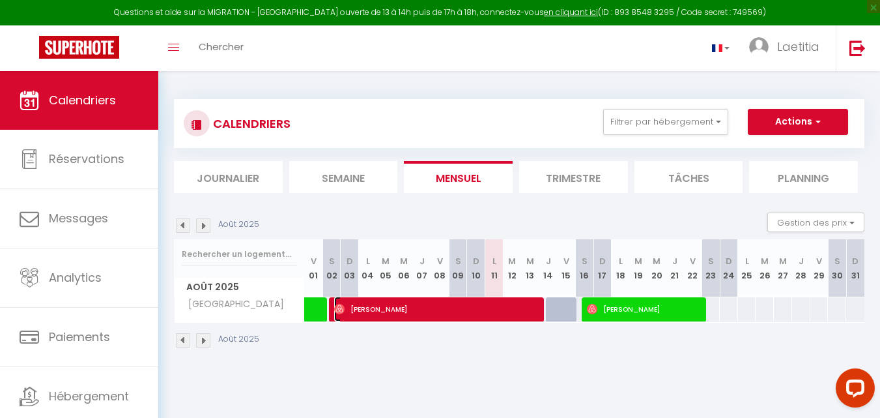
select select "1"
select select
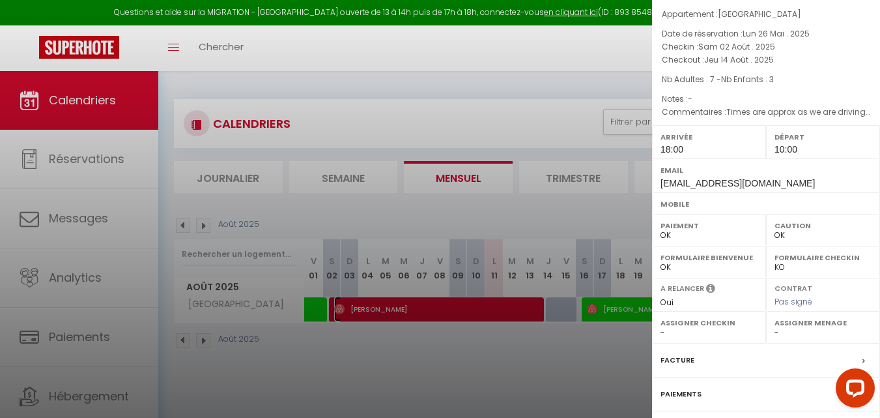
scroll to position [111, 0]
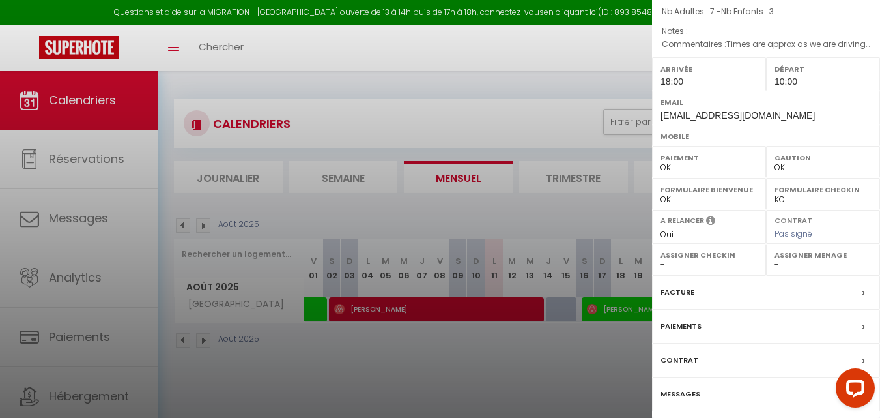
click at [687, 326] on label "Paiements" at bounding box center [681, 326] width 41 height 14
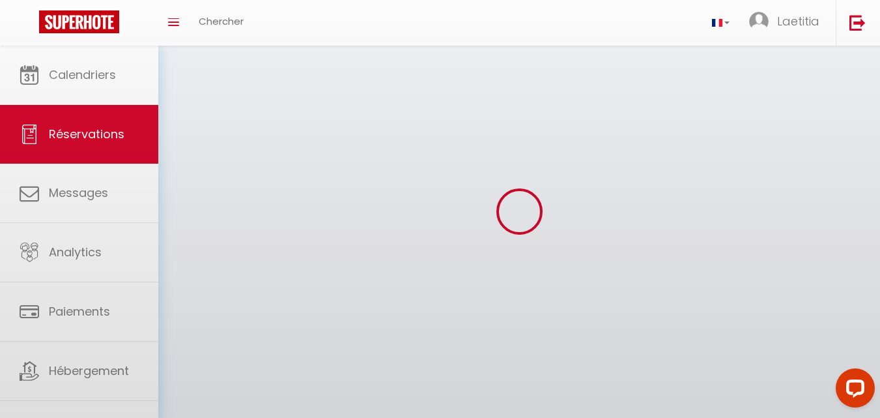
select select "not_cancelled"
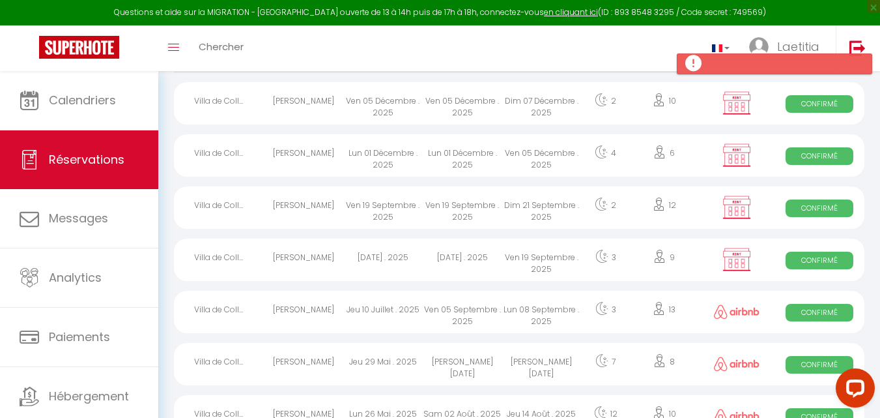
scroll to position [196, 0]
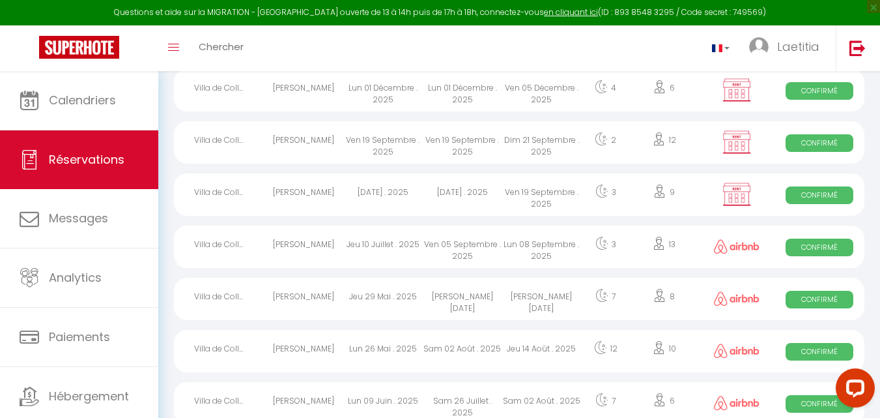
click at [824, 346] on span "Confirmé" at bounding box center [819, 352] width 67 height 18
select select "OK"
select select "1"
select select "0"
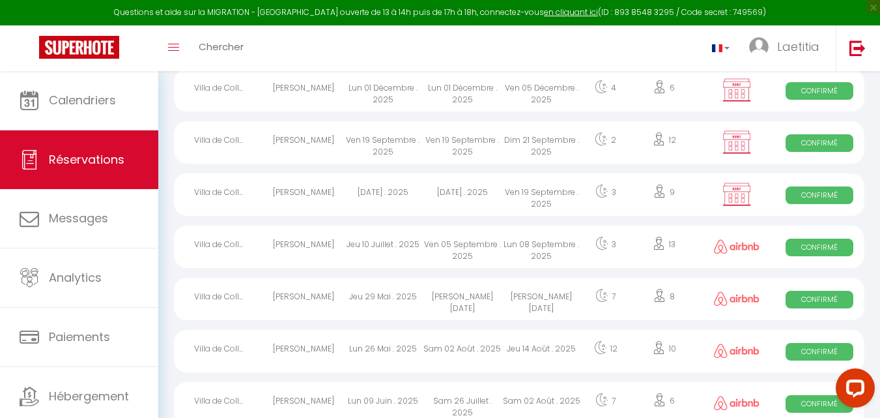
select select "1"
select select
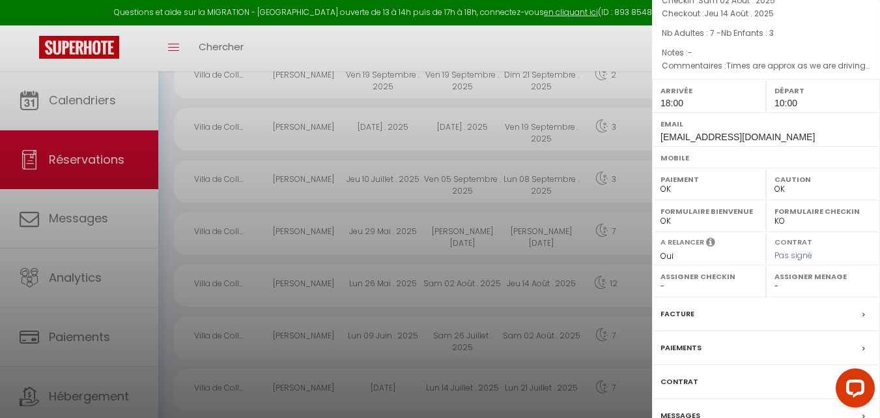
scroll to position [105, 0]
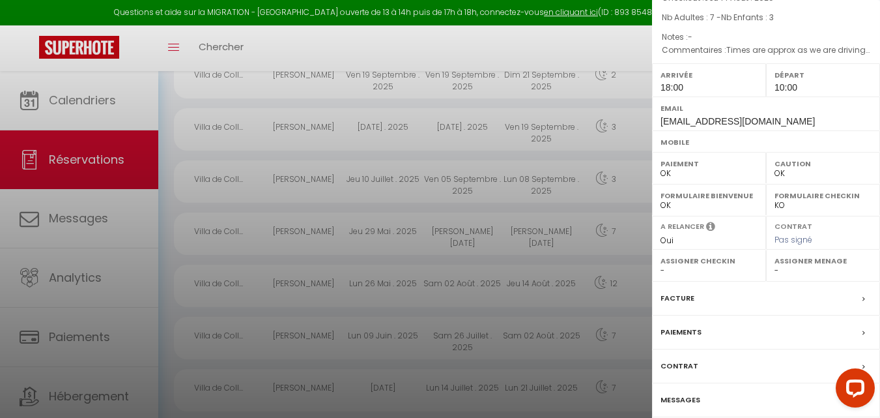
drag, startPoint x: 875, startPoint y: 302, endPoint x: 48, endPoint y: 17, distance: 874.7
click at [863, 327] on span at bounding box center [867, 332] width 9 height 14
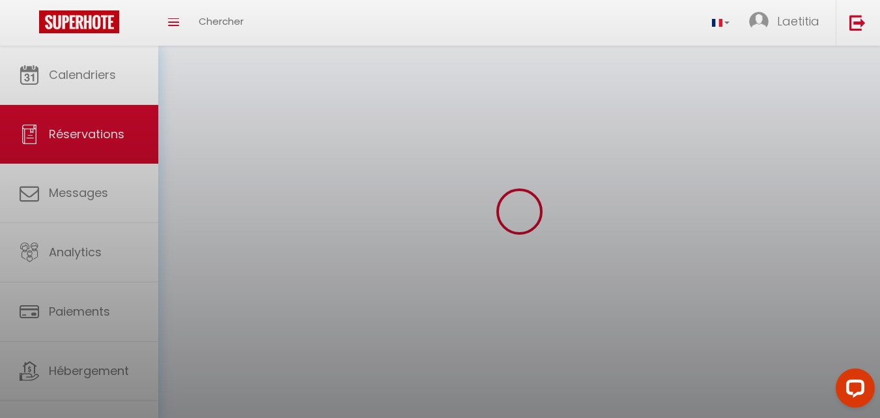
select select "not_cancelled"
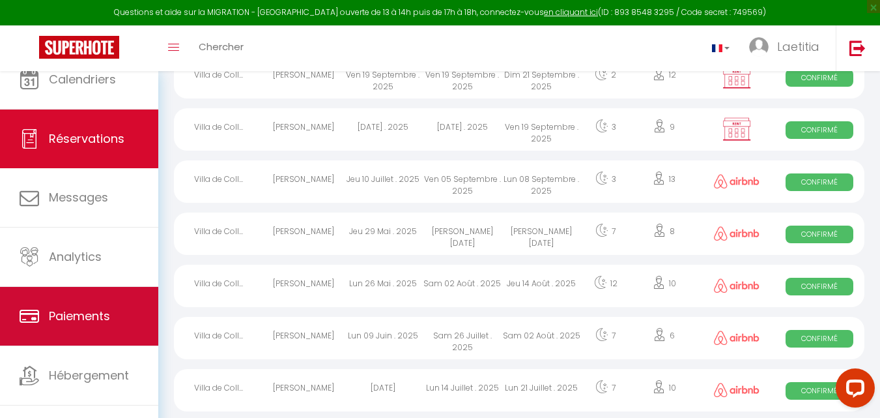
scroll to position [40, 0]
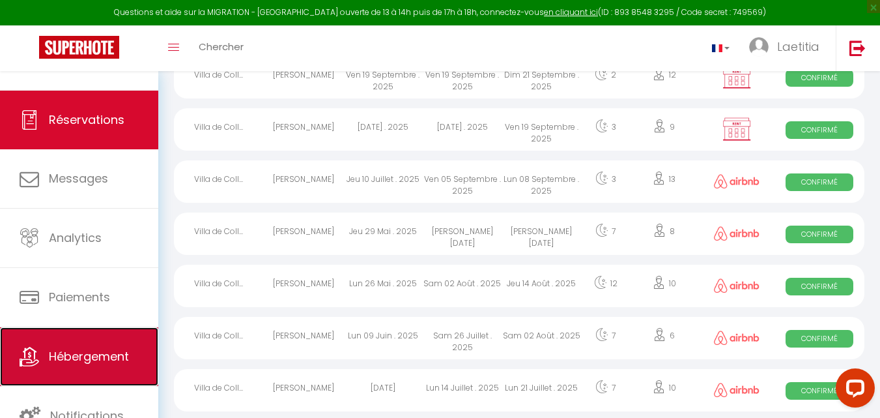
click at [100, 362] on span "Hébergement" at bounding box center [89, 356] width 80 height 16
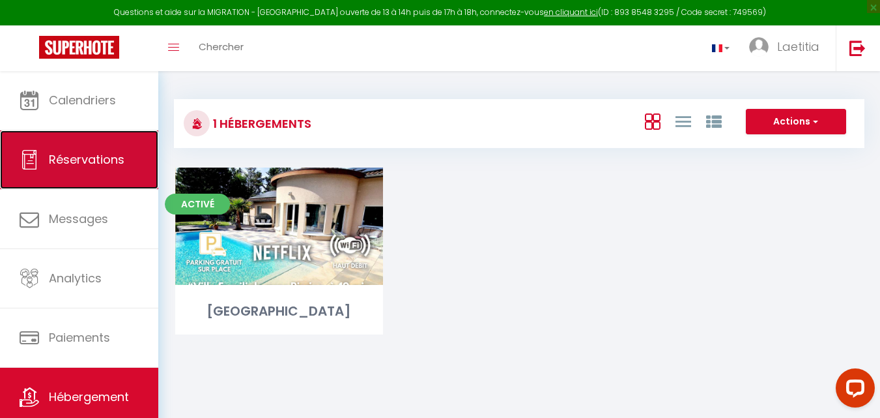
click at [118, 167] on span "Réservations" at bounding box center [87, 159] width 76 height 16
select select "not_cancelled"
